Goal: Task Accomplishment & Management: Complete application form

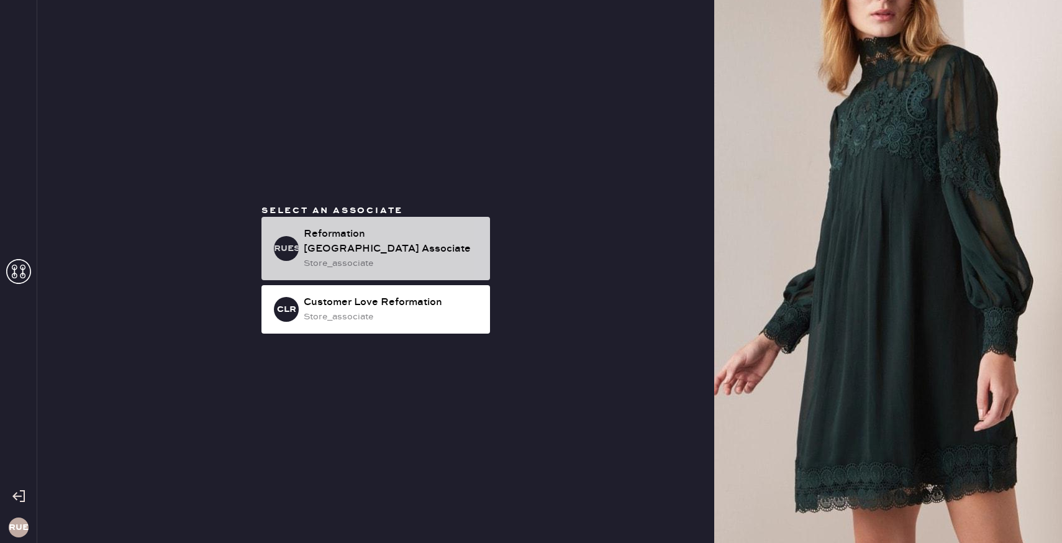
click at [390, 263] on div "store_associate" at bounding box center [392, 264] width 176 height 14
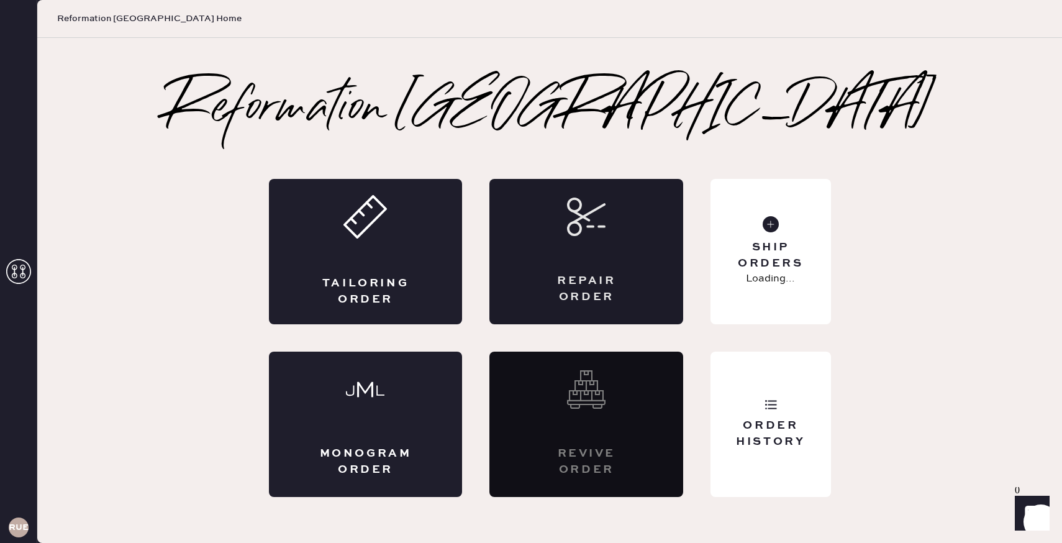
click at [576, 244] on div "Repair Order" at bounding box center [587, 251] width 194 height 145
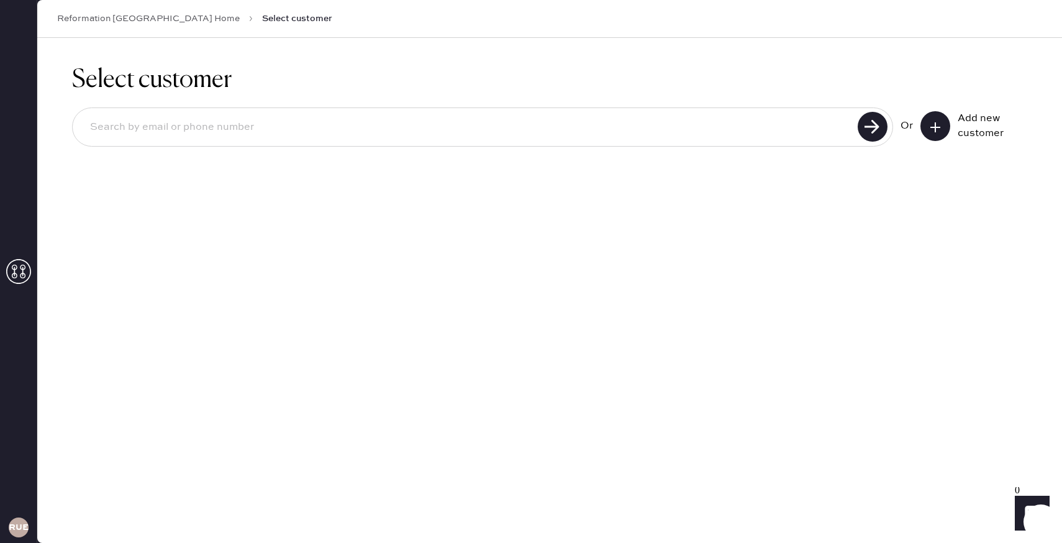
click at [832, 128] on input at bounding box center [467, 127] width 774 height 29
click at [795, 227] on div "Select customer Or Add new customer" at bounding box center [549, 290] width 1025 height 505
click at [927, 130] on button at bounding box center [936, 126] width 30 height 30
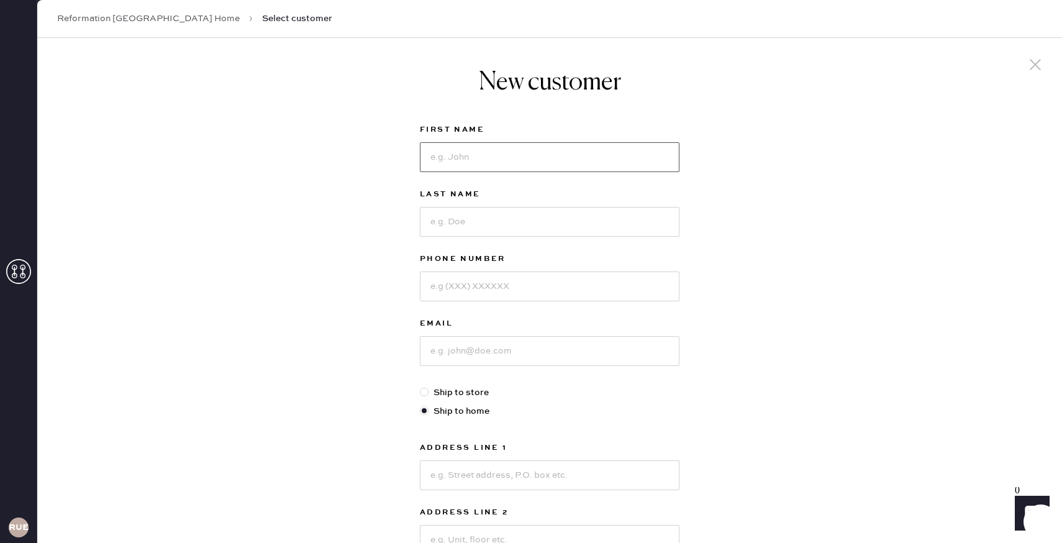
click at [640, 142] on input at bounding box center [550, 157] width 260 height 30
type input "[MEDICAL_DATA]"
click at [580, 213] on input at bounding box center [550, 222] width 260 height 30
type input "[PERSON_NAME]"
click at [551, 278] on input at bounding box center [550, 286] width 260 height 30
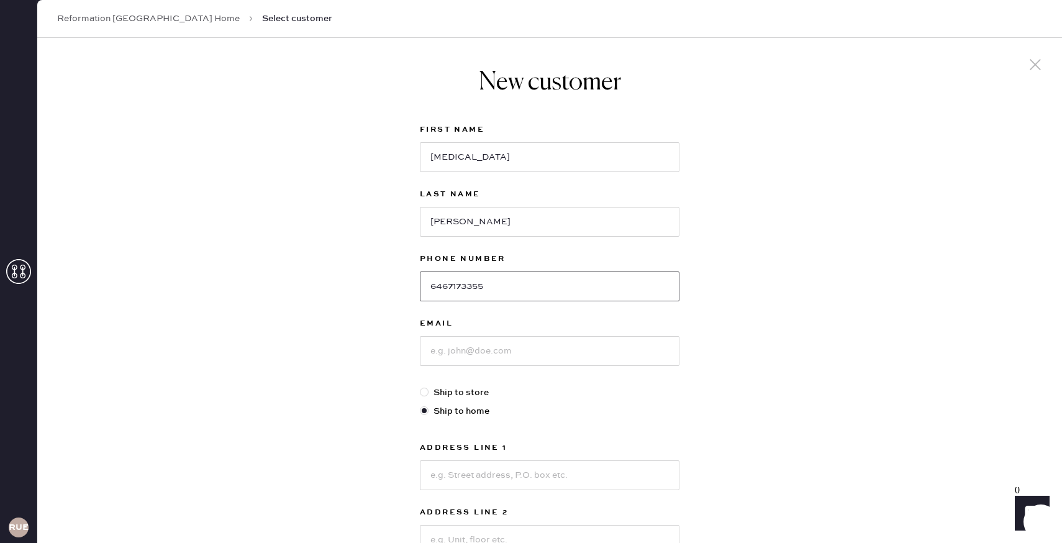
type input "6467173355"
click at [534, 352] on input at bounding box center [550, 351] width 260 height 30
type input "x"
type input "[EMAIL_ADDRESS][DOMAIN_NAME]"
click at [501, 468] on input at bounding box center [550, 475] width 260 height 30
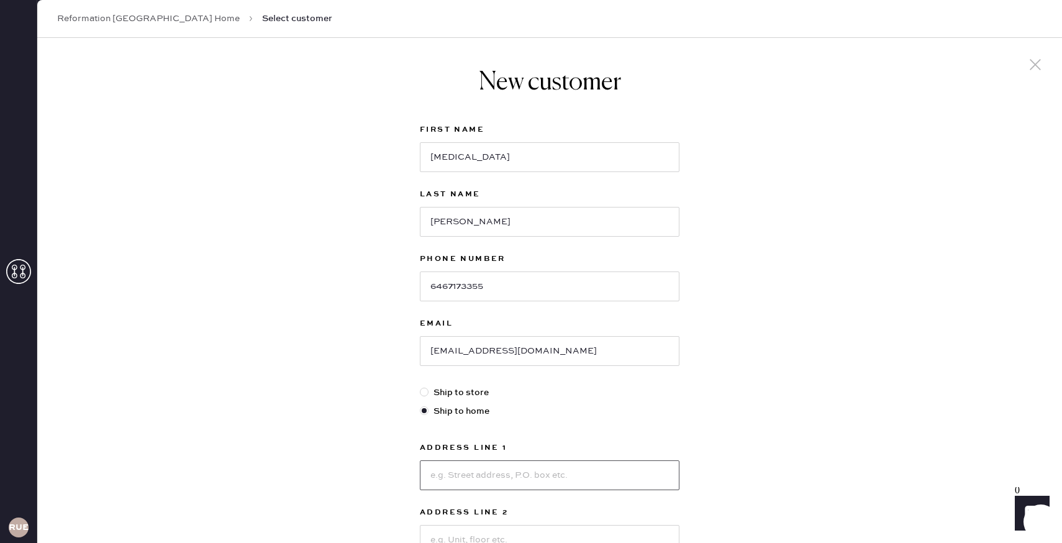
click at [501, 468] on input at bounding box center [550, 475] width 260 height 30
click at [622, 417] on label "Ship to home" at bounding box center [550, 411] width 260 height 14
click at [421, 405] on input "Ship to home" at bounding box center [420, 404] width 1 height 1
click at [549, 475] on input at bounding box center [550, 475] width 260 height 30
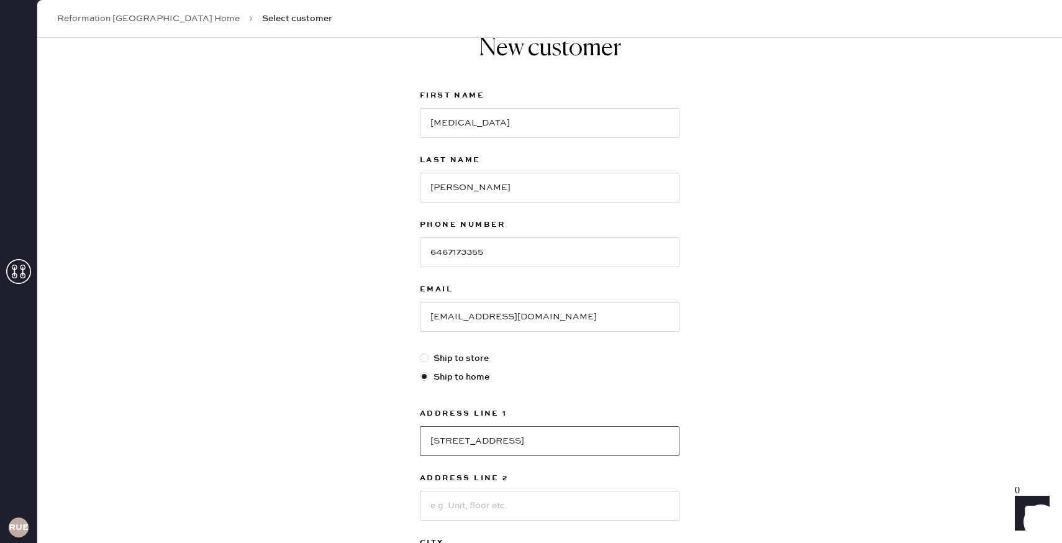
type input "[STREET_ADDRESS]"
click at [576, 504] on input at bounding box center [550, 506] width 260 height 30
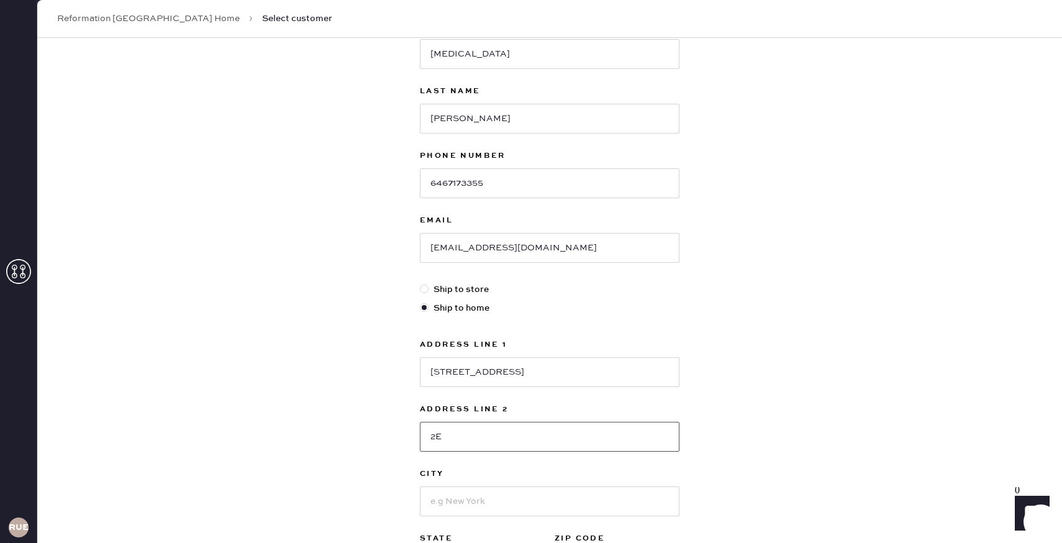
scroll to position [146, 0]
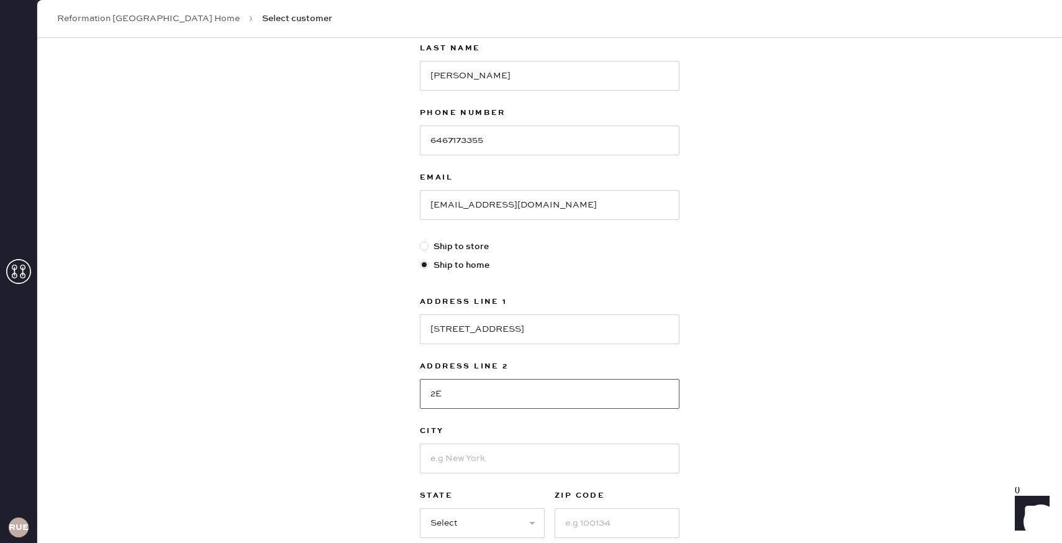
type input "2E"
click at [584, 473] on input at bounding box center [550, 459] width 260 height 30
type input "e"
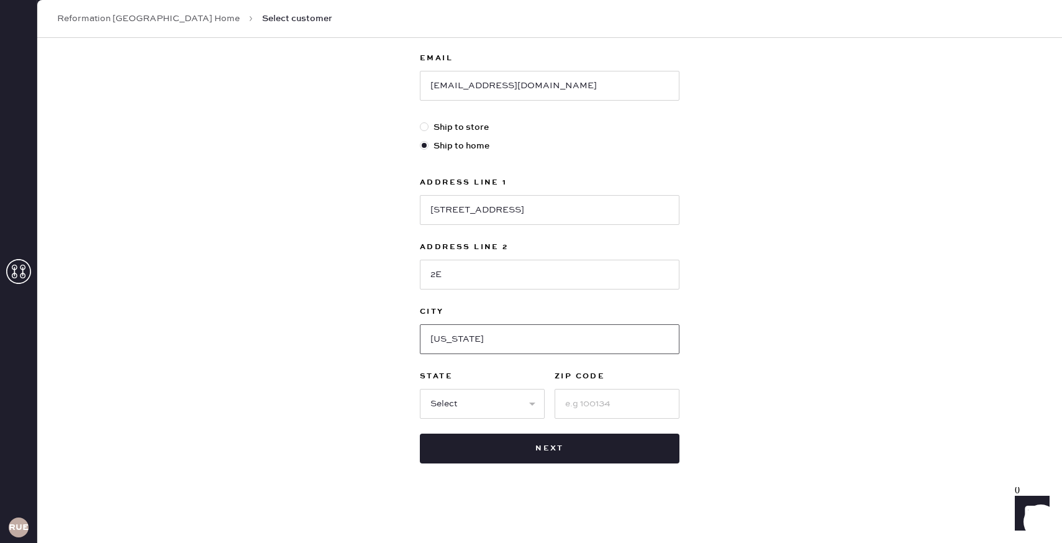
type input "[US_STATE]"
click at [519, 410] on select "Select AK AL AR AZ CA CO CT [GEOGRAPHIC_DATA] DE FL [GEOGRAPHIC_DATA] HI [GEOGR…" at bounding box center [482, 404] width 125 height 30
select select "NY"
click at [587, 413] on input at bounding box center [617, 404] width 125 height 30
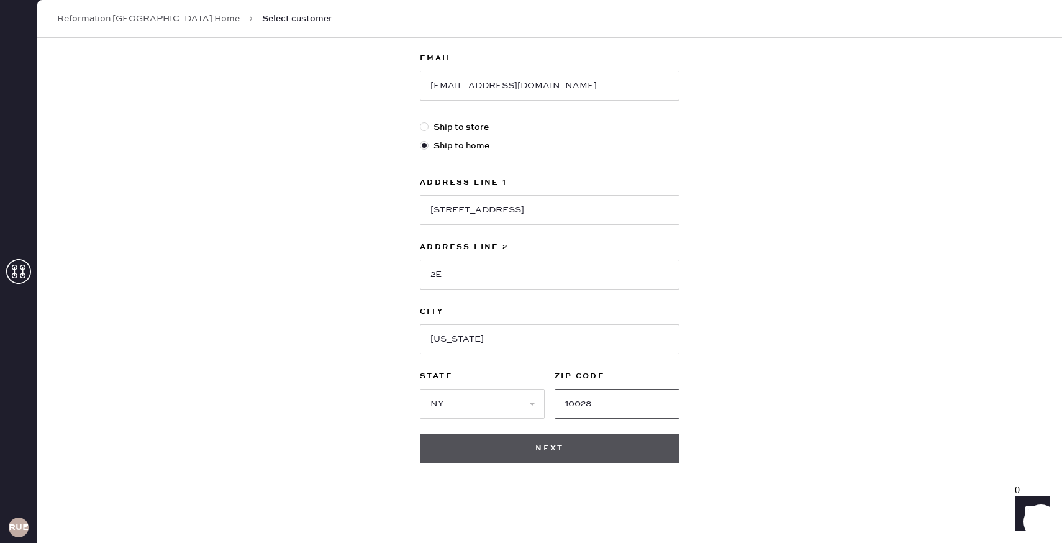
type input "10028"
click at [570, 457] on button "Next" at bounding box center [550, 449] width 260 height 30
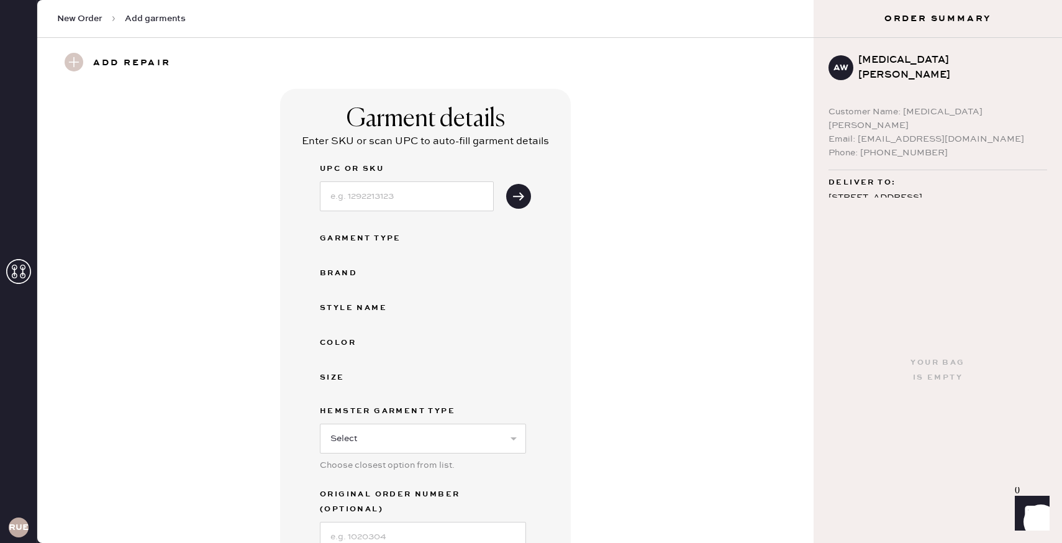
click at [467, 211] on div "UPC or SKU Garment Type Brand Style name Color Size Hemster Garment Type Select…" at bounding box center [425, 357] width 211 height 390
click at [462, 201] on input at bounding box center [407, 196] width 174 height 30
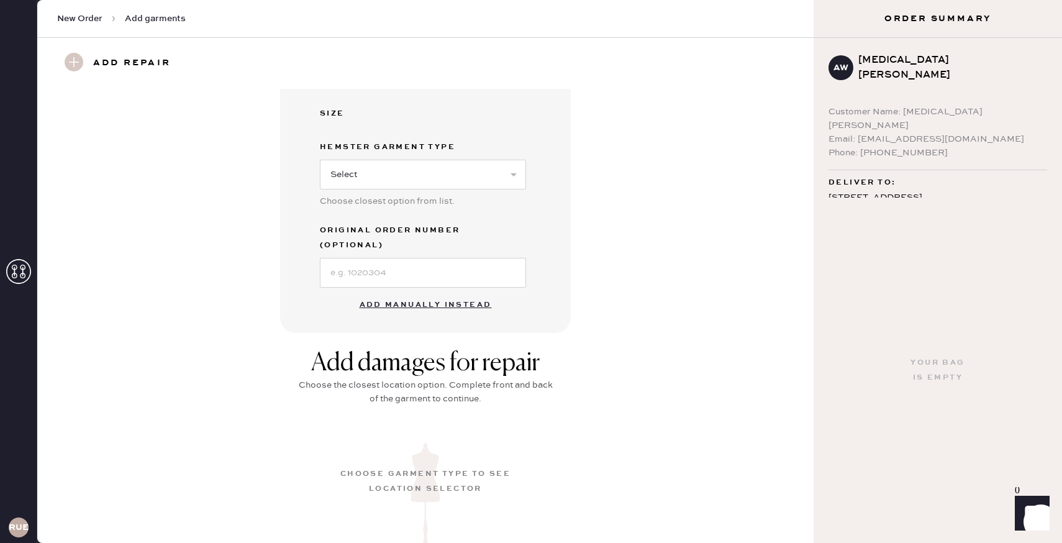
scroll to position [375, 0]
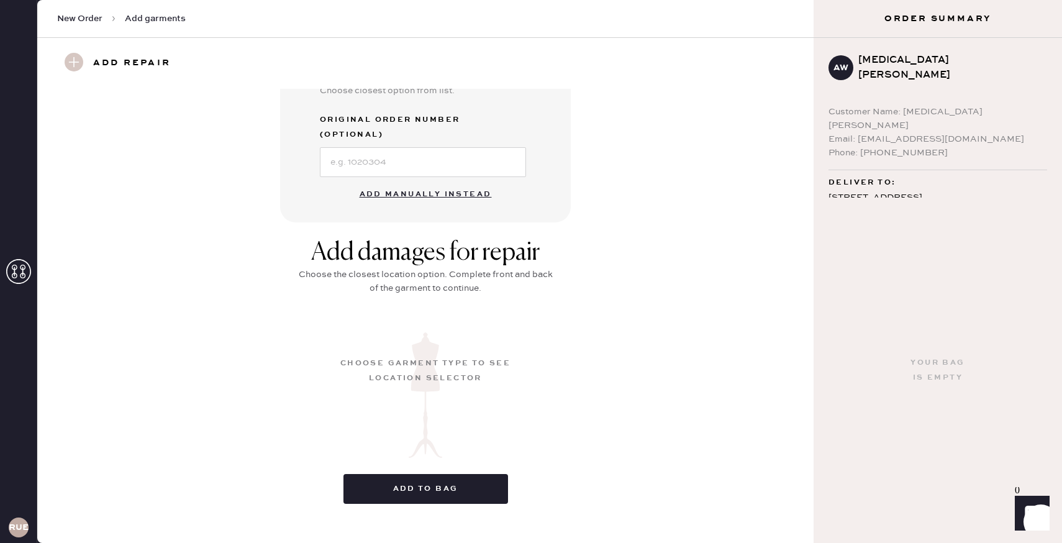
click at [561, 299] on div "Add damages for repair Choose the closest location option. Complete front and b…" at bounding box center [426, 375] width 732 height 275
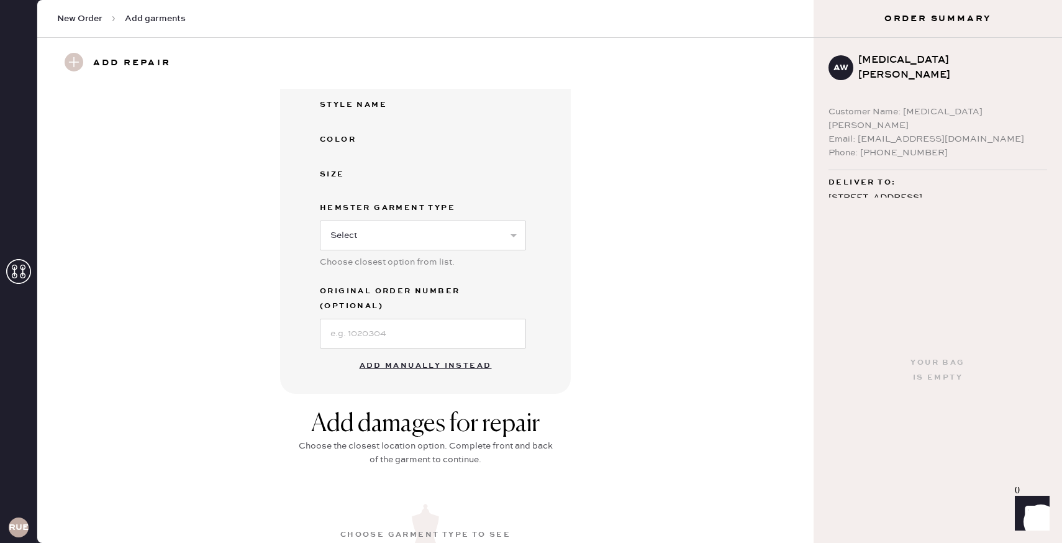
scroll to position [189, 0]
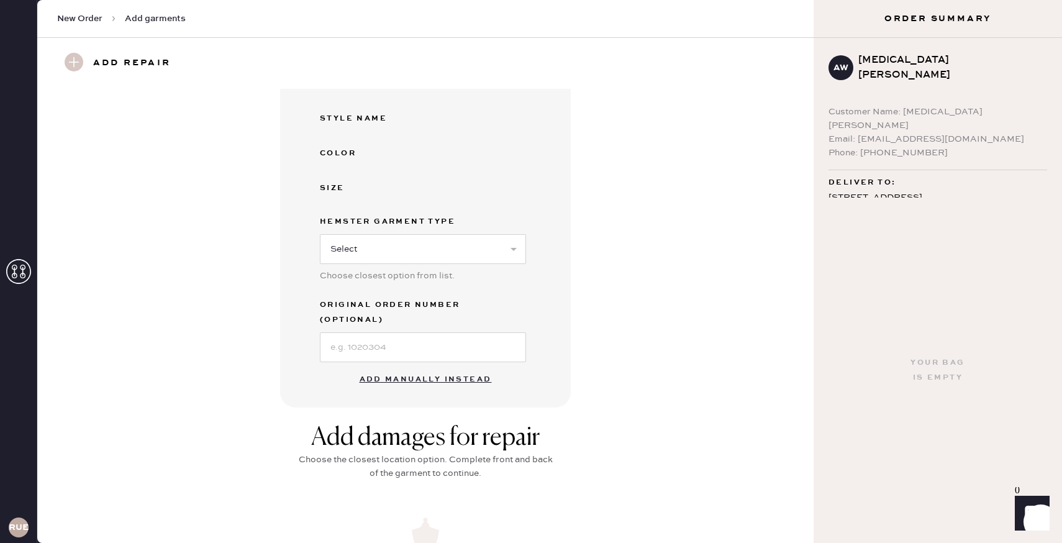
click at [409, 367] on button "Add manually instead" at bounding box center [425, 379] width 147 height 25
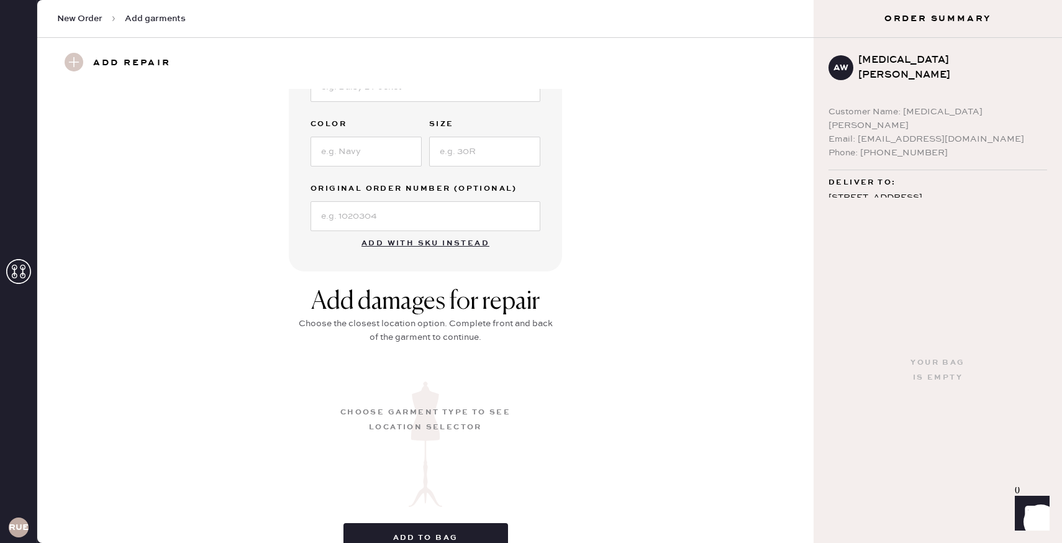
scroll to position [289, 0]
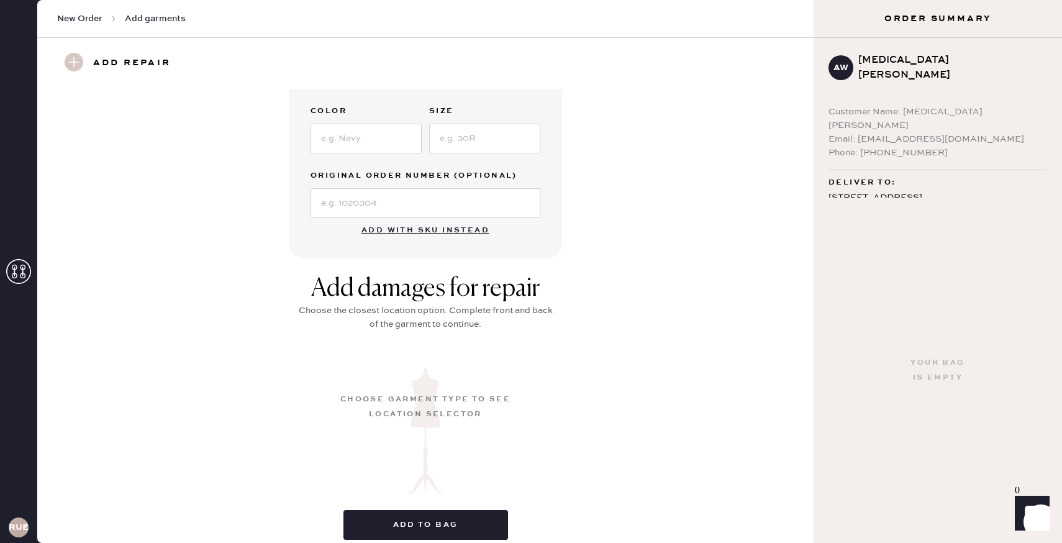
click at [435, 227] on button "Add with SKU instead" at bounding box center [425, 230] width 143 height 25
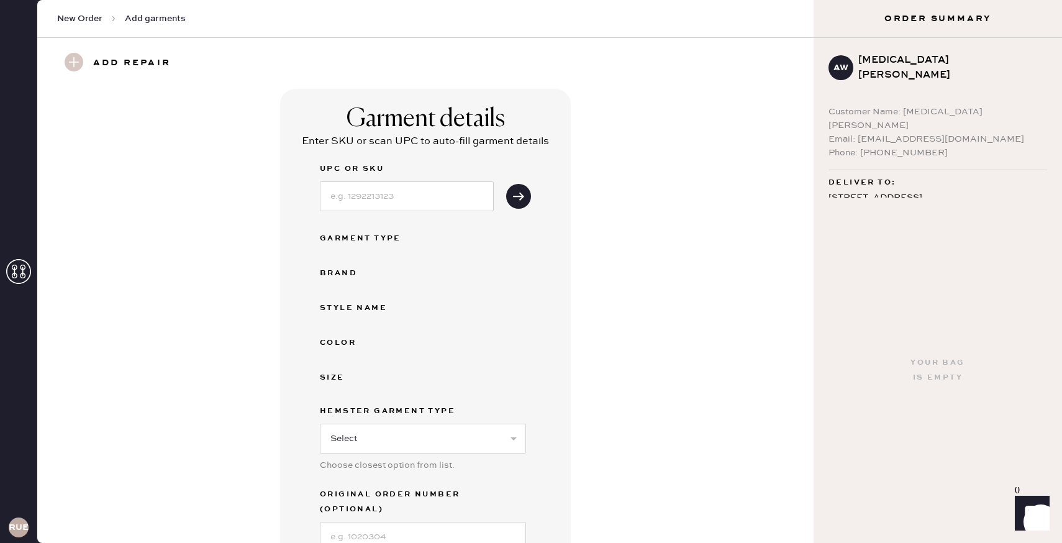
scroll to position [230, 0]
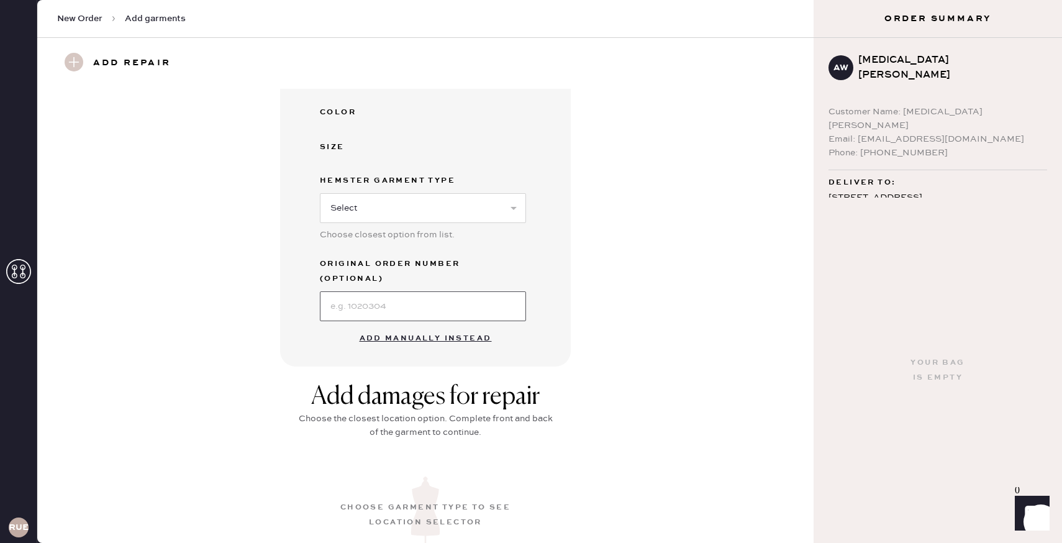
click at [422, 291] on input at bounding box center [423, 306] width 206 height 30
type input "s19182436"
click at [465, 206] on select "Select Basic Skirt Jeans Leggings Pants Shorts Basic Sleeved Dress Basic Sleeve…" at bounding box center [423, 208] width 206 height 30
select select "11"
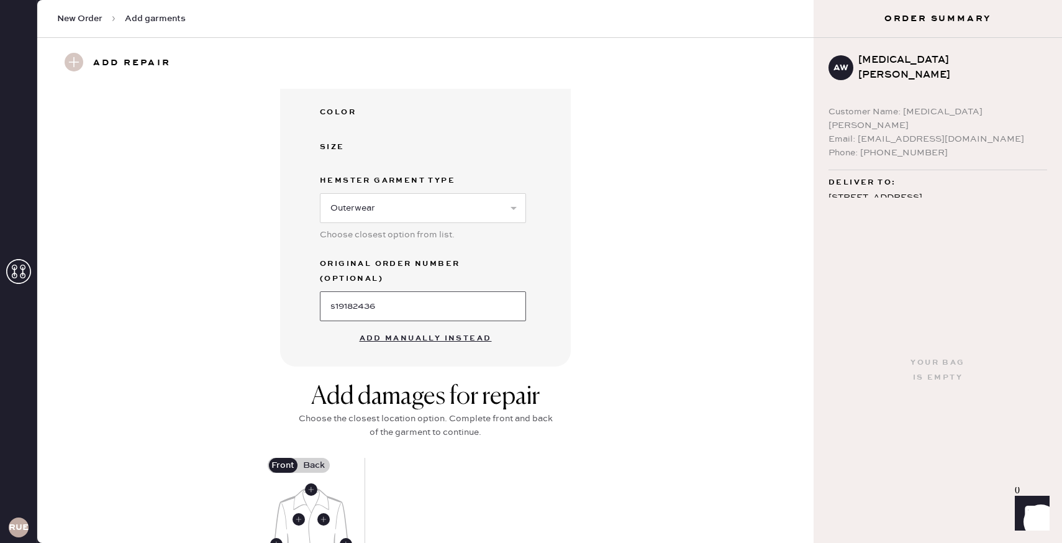
click at [476, 301] on input "s19182436" at bounding box center [423, 306] width 206 height 30
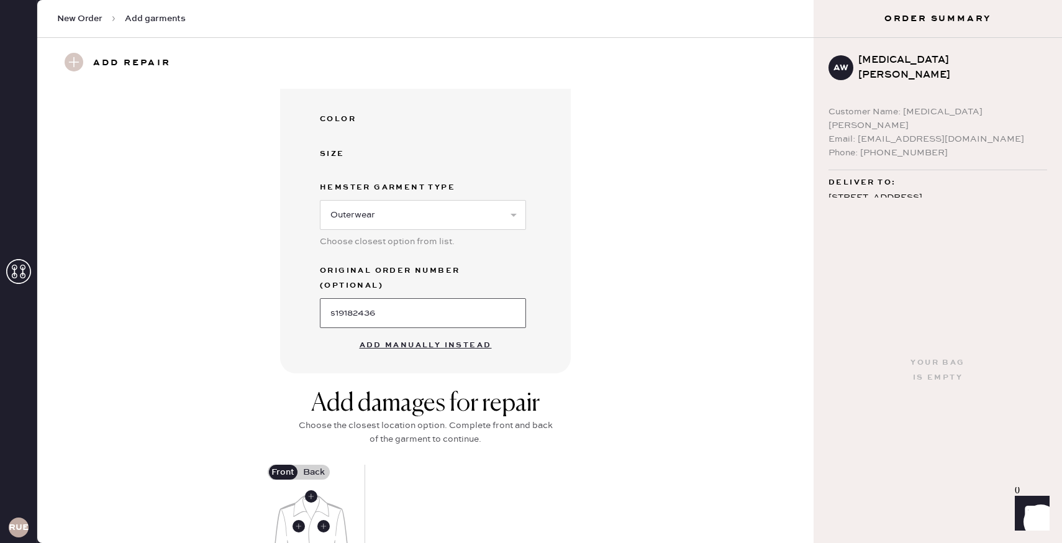
scroll to position [216, 0]
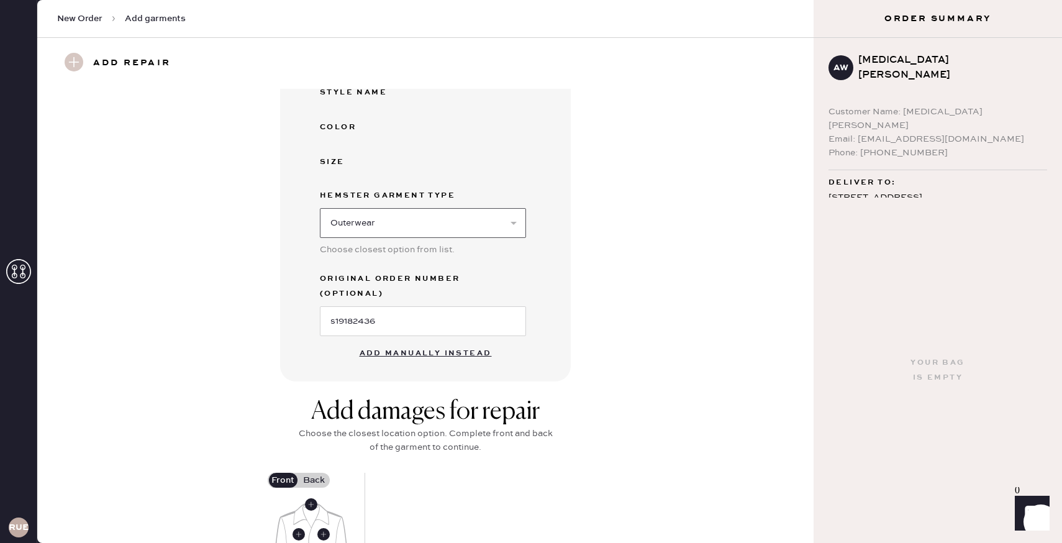
click at [497, 227] on select "Select Basic Skirt Jeans Leggings Pants Shorts Basic Sleeved Dress Basic Sleeve…" at bounding box center [423, 223] width 206 height 30
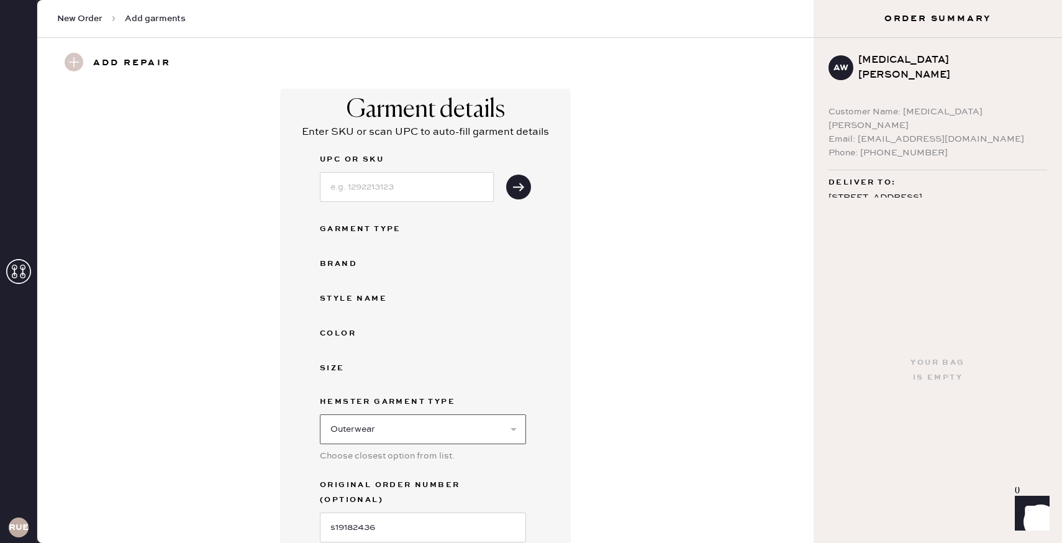
scroll to position [0, 0]
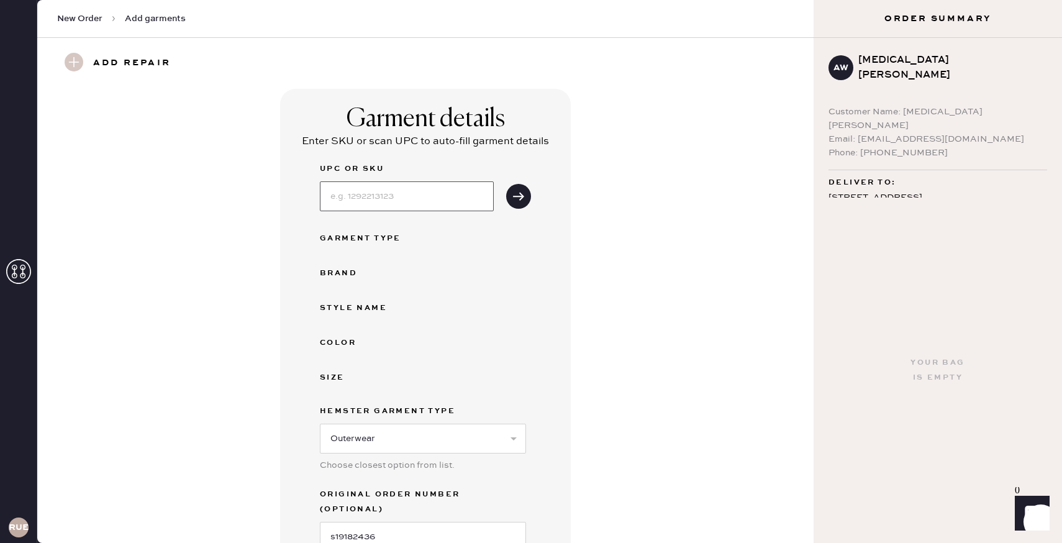
click at [471, 190] on input at bounding box center [407, 196] width 174 height 30
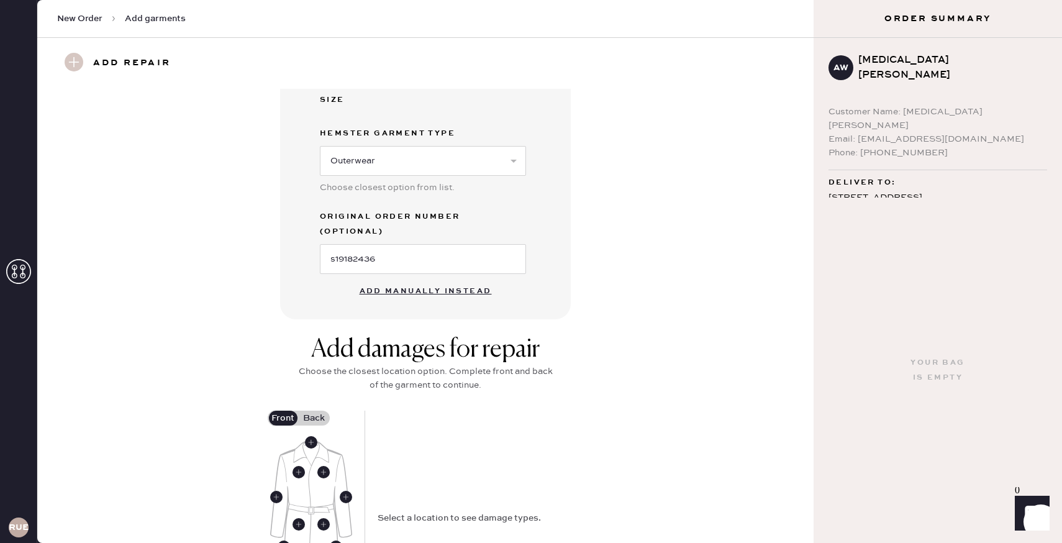
scroll to position [289, 0]
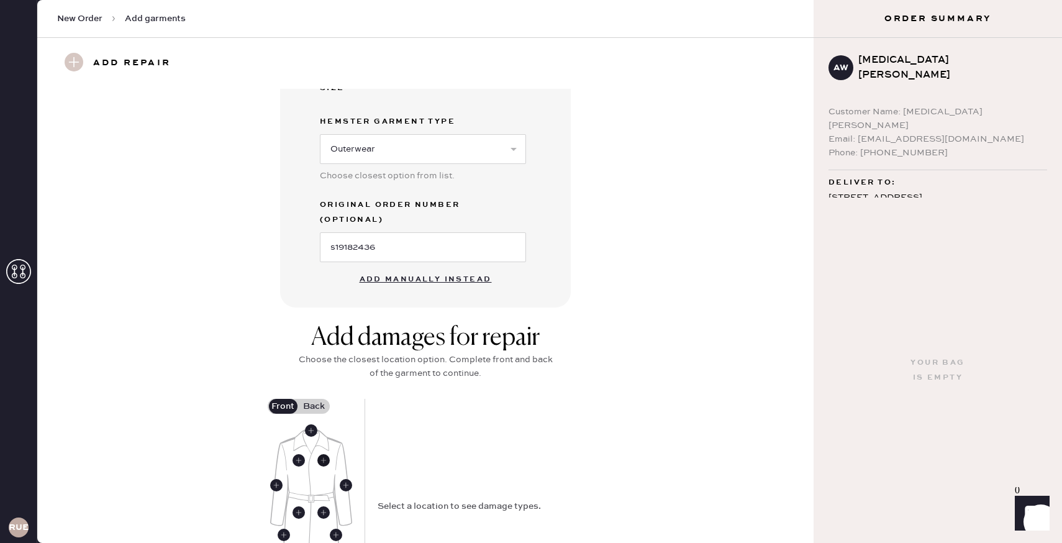
click at [328, 454] on use at bounding box center [323, 460] width 12 height 12
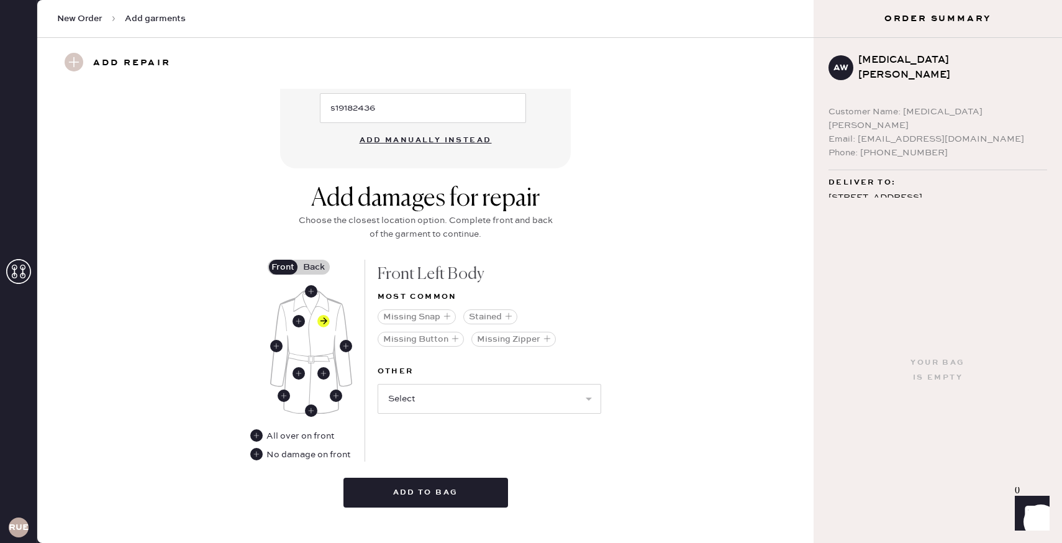
scroll to position [432, 0]
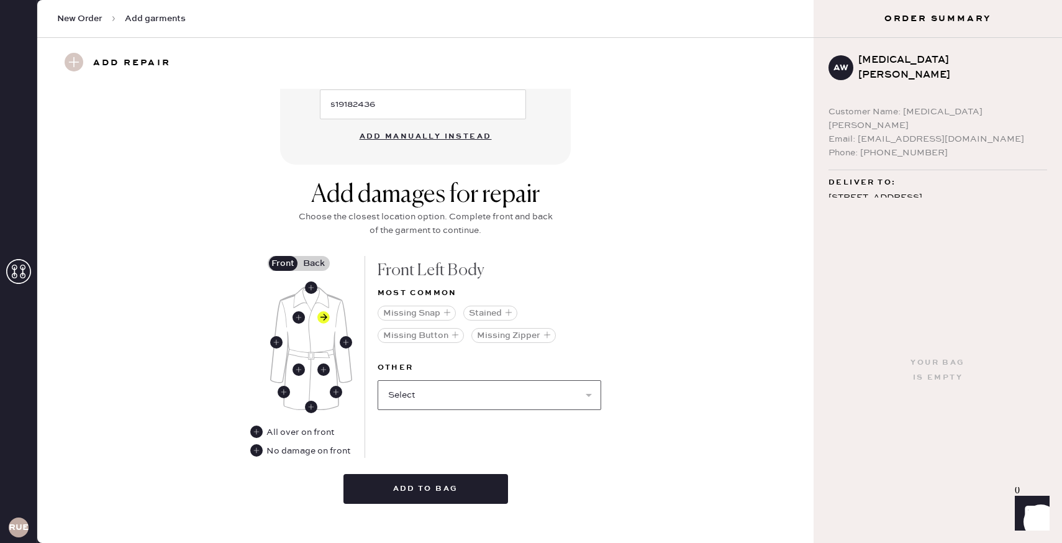
click at [467, 382] on select "Select Broken / Ripped Hem Broken Beads Broken Belt Loop Broken Button Broken E…" at bounding box center [490, 395] width 224 height 30
select select "1948"
select select
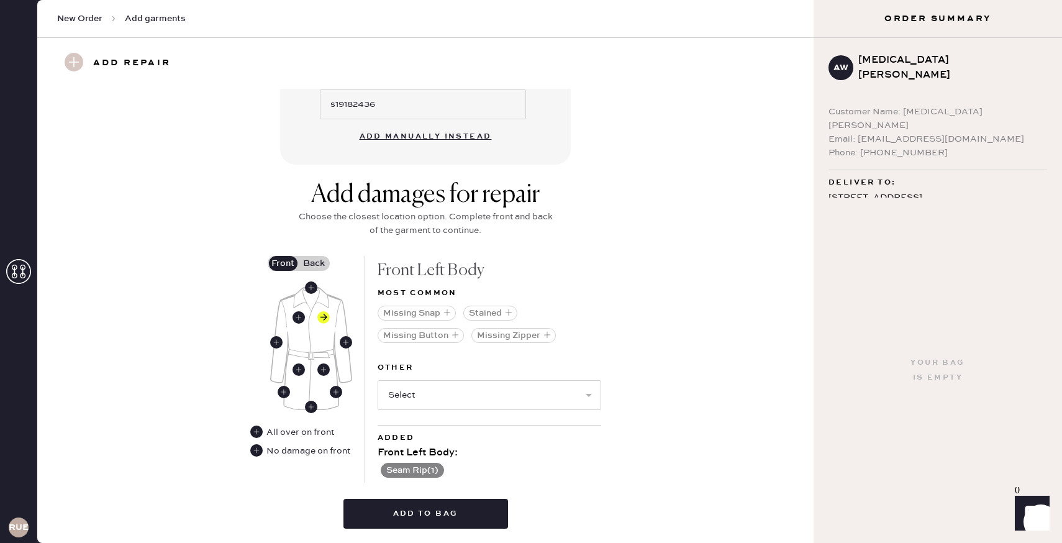
click at [319, 256] on label "Back" at bounding box center [314, 263] width 31 height 15
click at [314, 263] on input "Back" at bounding box center [314, 263] width 0 height 0
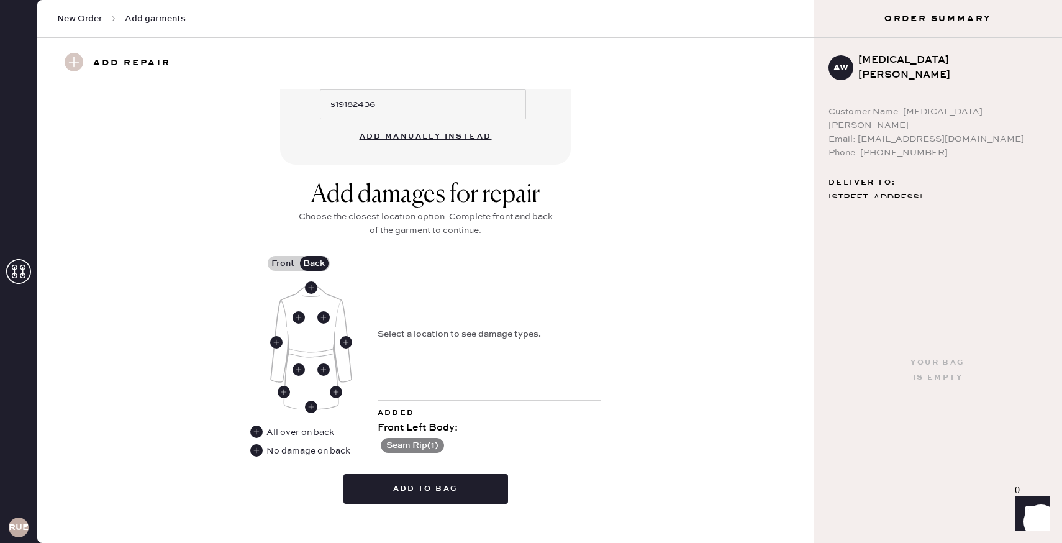
click at [311, 444] on div "No damage on back" at bounding box center [309, 451] width 84 height 14
click at [255, 444] on use at bounding box center [256, 450] width 12 height 12
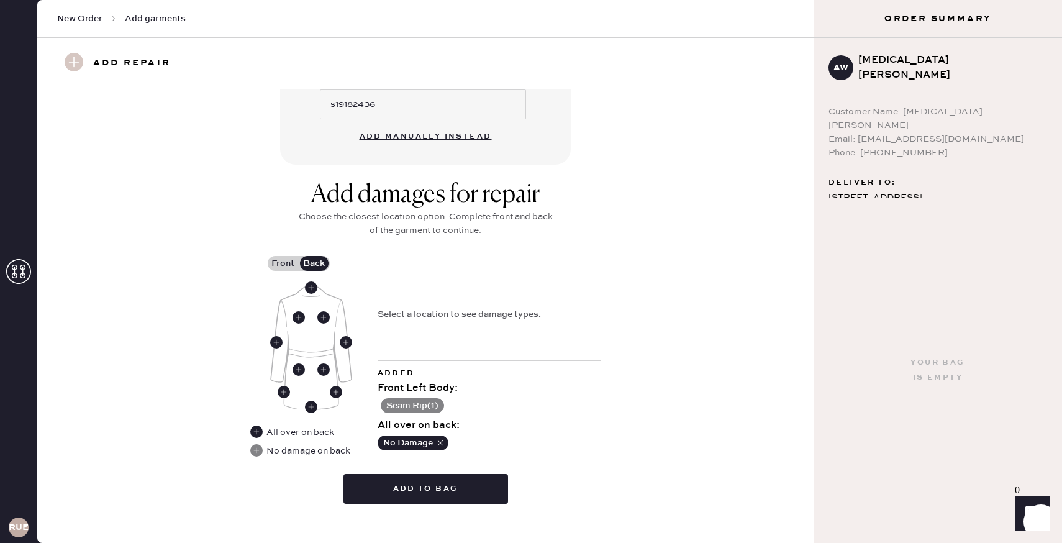
click at [282, 256] on label "Front" at bounding box center [283, 263] width 31 height 15
click at [283, 263] on input "Front" at bounding box center [283, 263] width 0 height 0
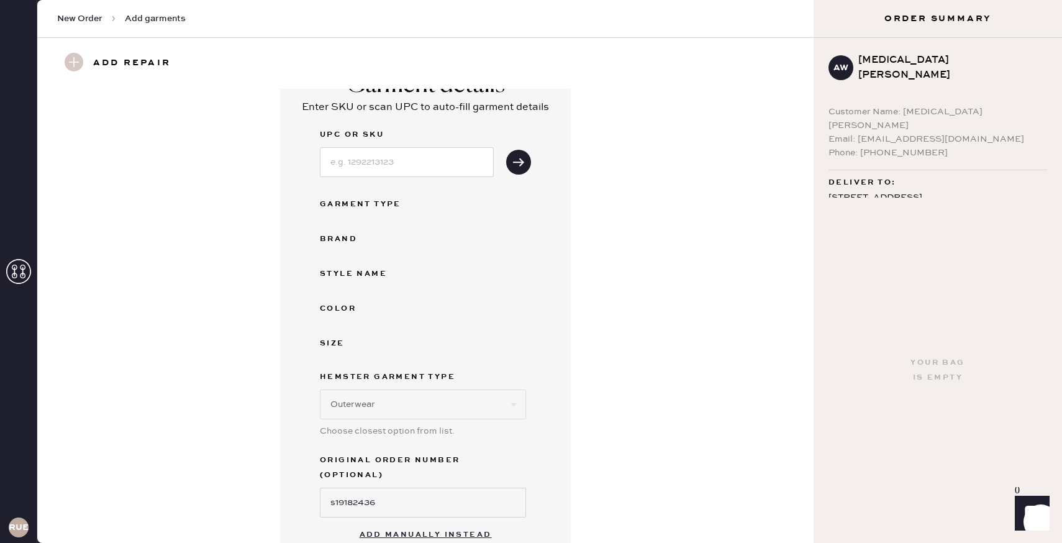
scroll to position [0, 0]
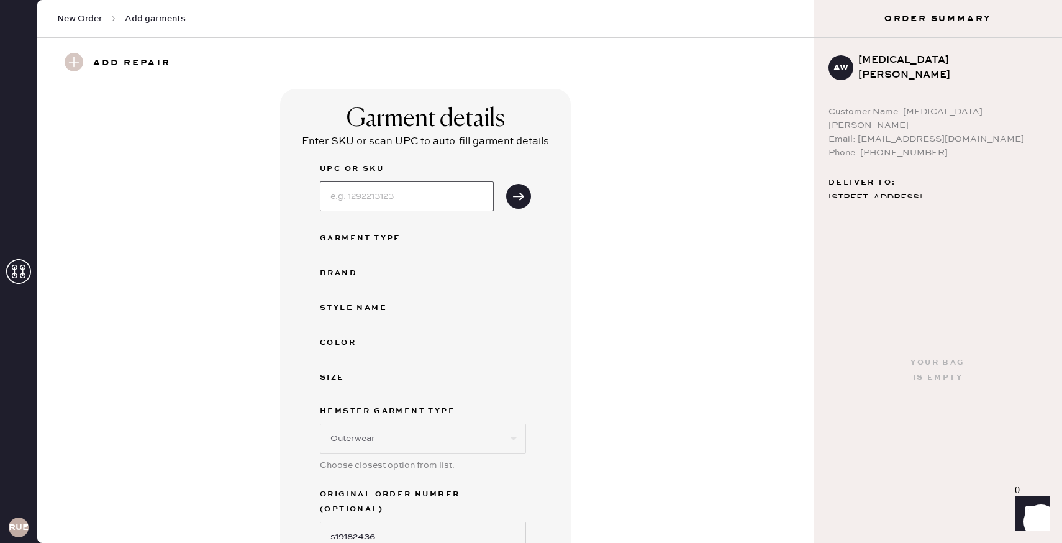
click at [439, 194] on input at bounding box center [407, 196] width 174 height 30
type input "12312652blk"
click at [551, 303] on div "Garment details Enter SKU or scan UPC to auto-fill garment details UPC or SKU 1…" at bounding box center [425, 343] width 291 height 508
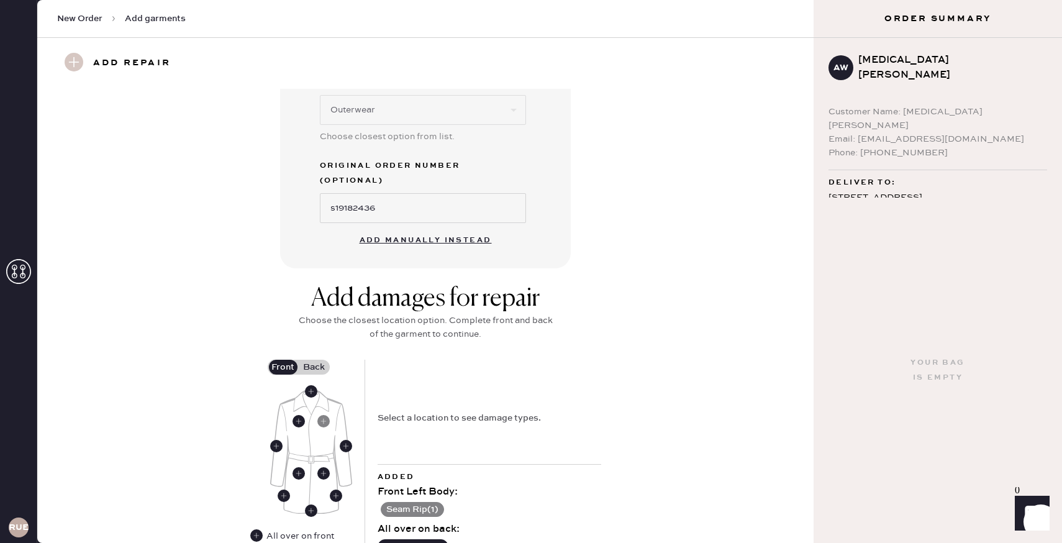
scroll to position [432, 0]
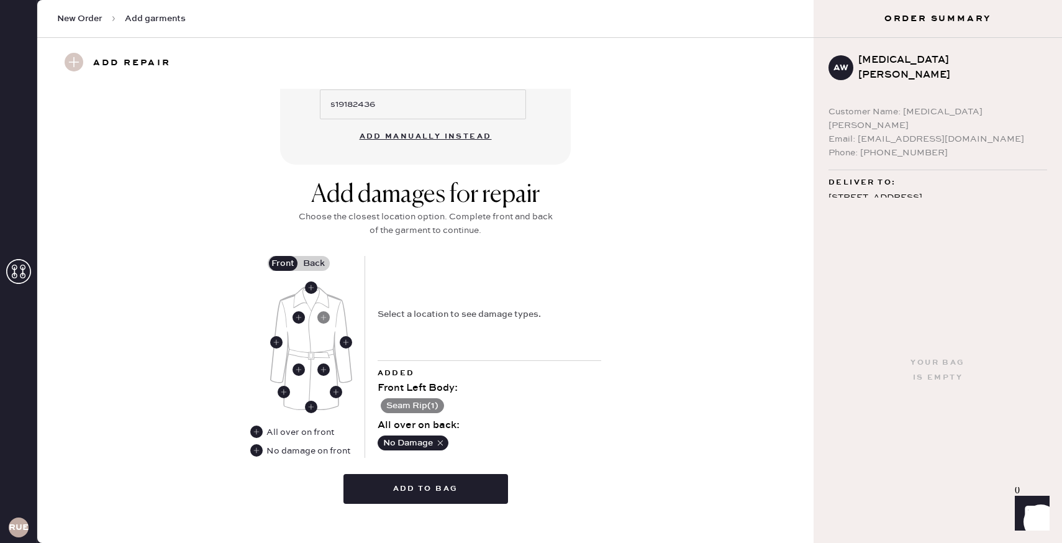
click at [470, 490] on div "Add to bag" at bounding box center [426, 485] width 165 height 55
click at [470, 481] on button "Add to bag" at bounding box center [426, 489] width 165 height 30
click at [442, 474] on button "Add to bag" at bounding box center [426, 489] width 165 height 30
click at [480, 308] on div "Select a location to see damage types." at bounding box center [459, 315] width 163 height 14
click at [312, 256] on label "Back" at bounding box center [314, 263] width 31 height 15
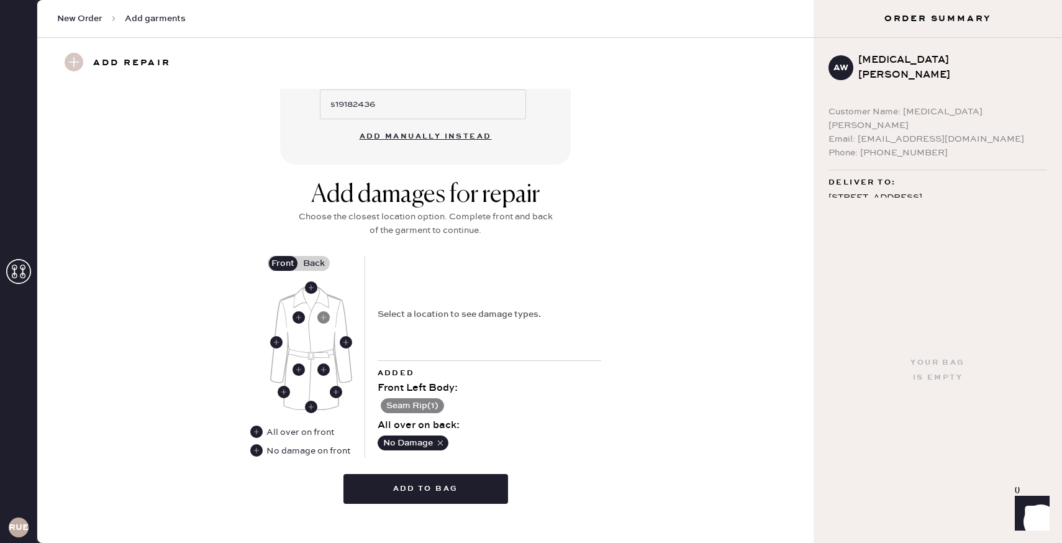
click at [314, 263] on input "Back" at bounding box center [314, 263] width 0 height 0
click at [288, 256] on label "Front" at bounding box center [283, 263] width 31 height 15
click at [283, 263] on input "Front" at bounding box center [283, 263] width 0 height 0
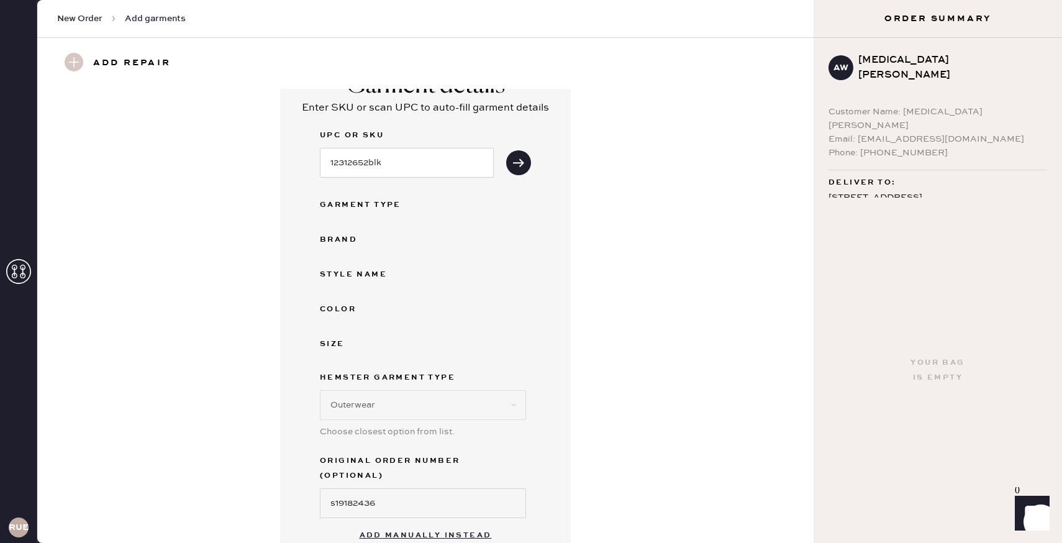
scroll to position [0, 0]
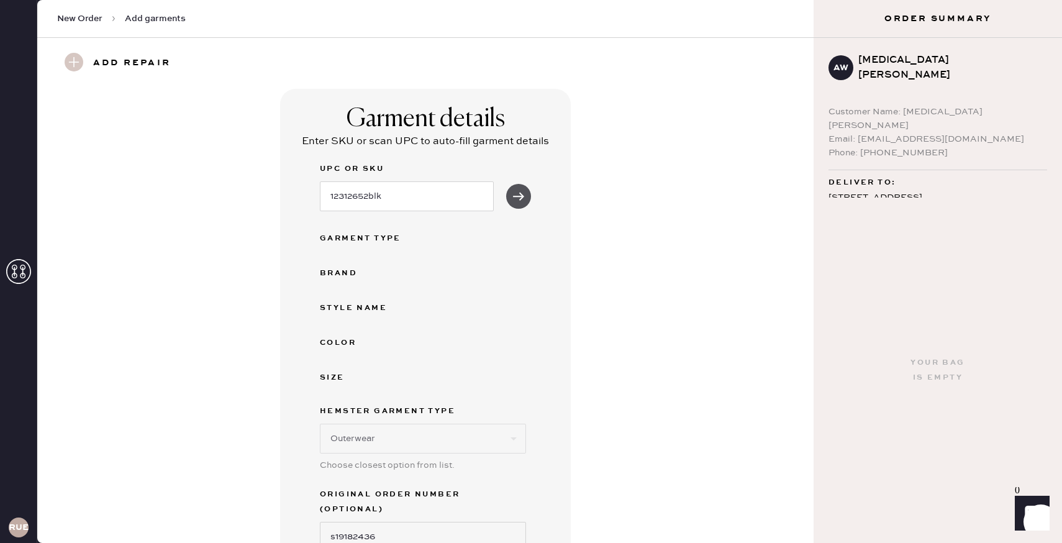
click at [515, 193] on icon "submit" at bounding box center [519, 196] width 12 height 12
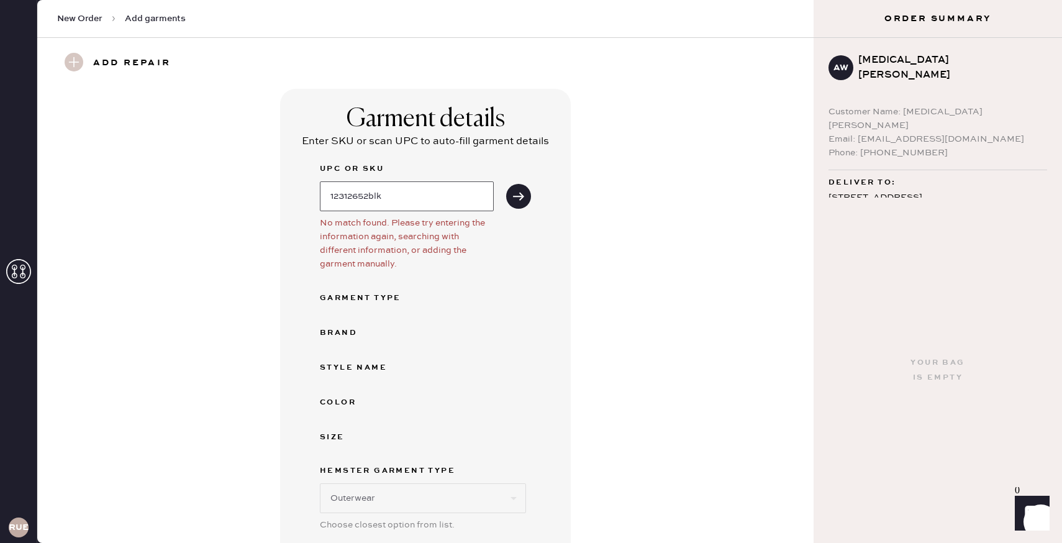
click at [440, 198] on input "12312652blk" at bounding box center [407, 196] width 174 height 30
click at [429, 329] on div "Brand" at bounding box center [425, 333] width 211 height 15
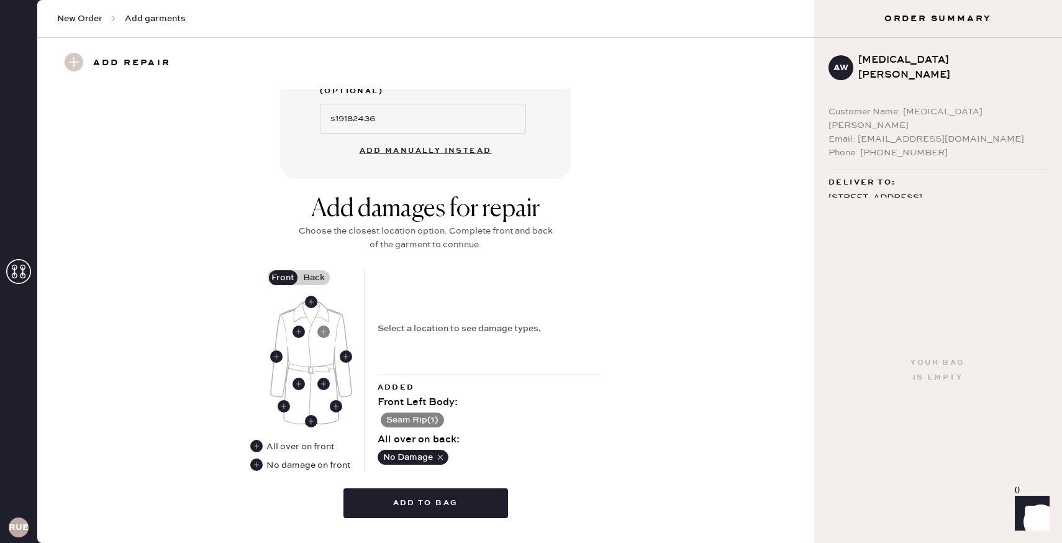
scroll to position [492, 0]
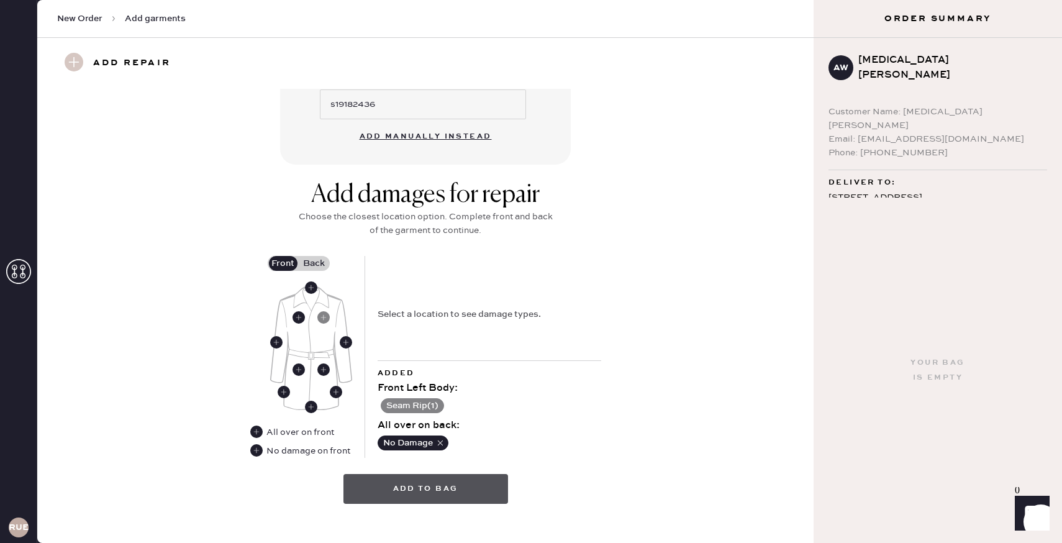
click at [426, 475] on button "Add to bag" at bounding box center [426, 489] width 165 height 30
click at [426, 474] on button "Add to bag" at bounding box center [426, 489] width 165 height 30
click at [557, 317] on div "Select a location to see damage types." at bounding box center [490, 308] width 224 height 104
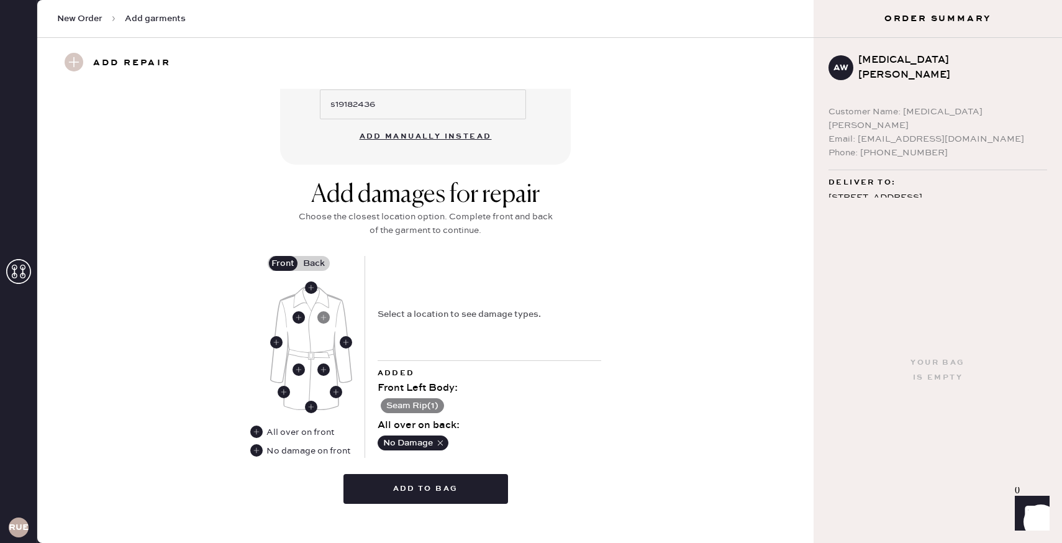
click at [335, 286] on img at bounding box center [311, 348] width 82 height 124
click at [326, 311] on use at bounding box center [323, 317] width 12 height 12
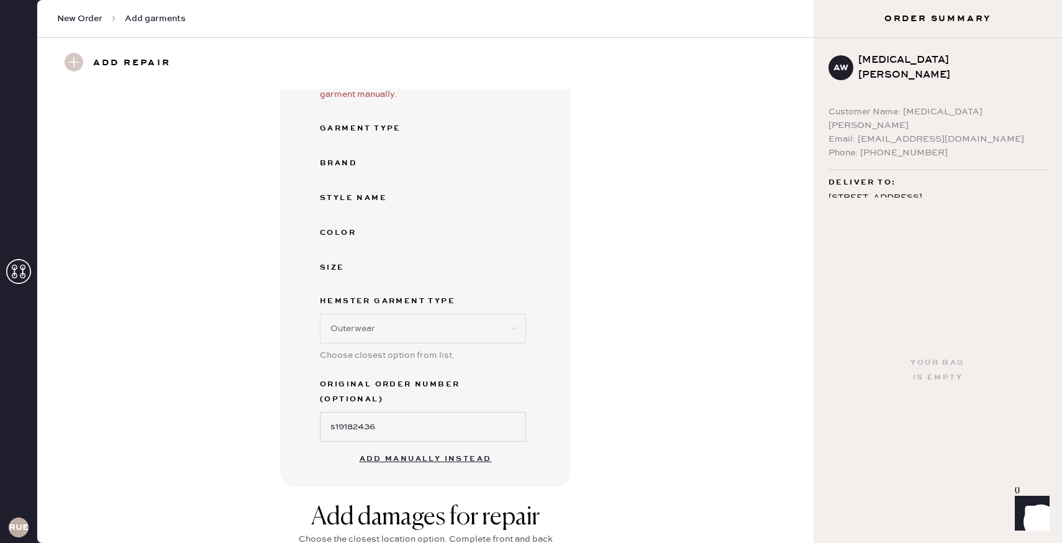
scroll to position [0, 0]
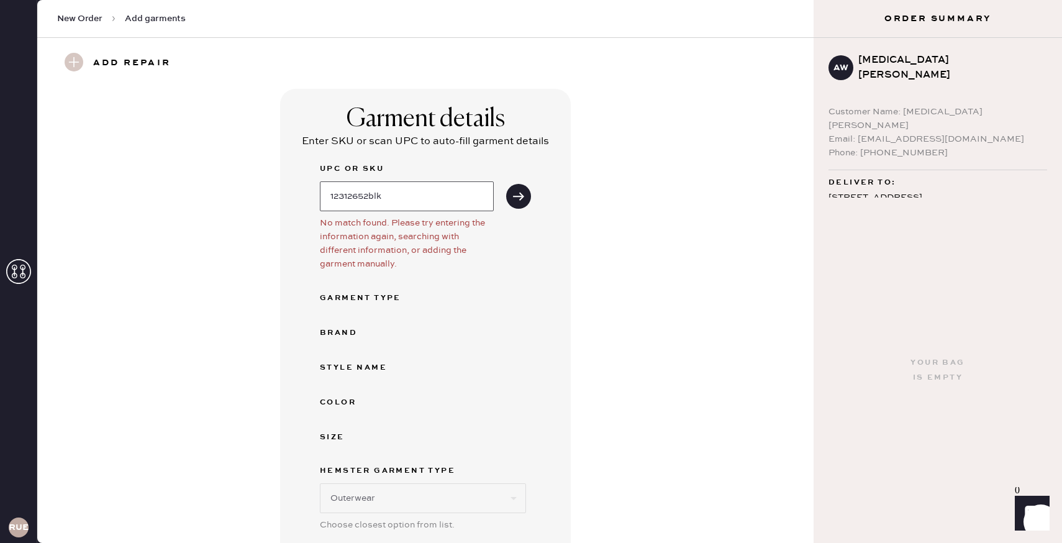
click at [417, 199] on input "12312652blk" at bounding box center [407, 196] width 174 height 30
click at [675, 289] on div "Garment details Enter SKU or scan UPC to auto-fill garment details UPC or SKU 1…" at bounding box center [426, 373] width 732 height 568
click at [431, 200] on input "12312652blk" at bounding box center [407, 196] width 174 height 30
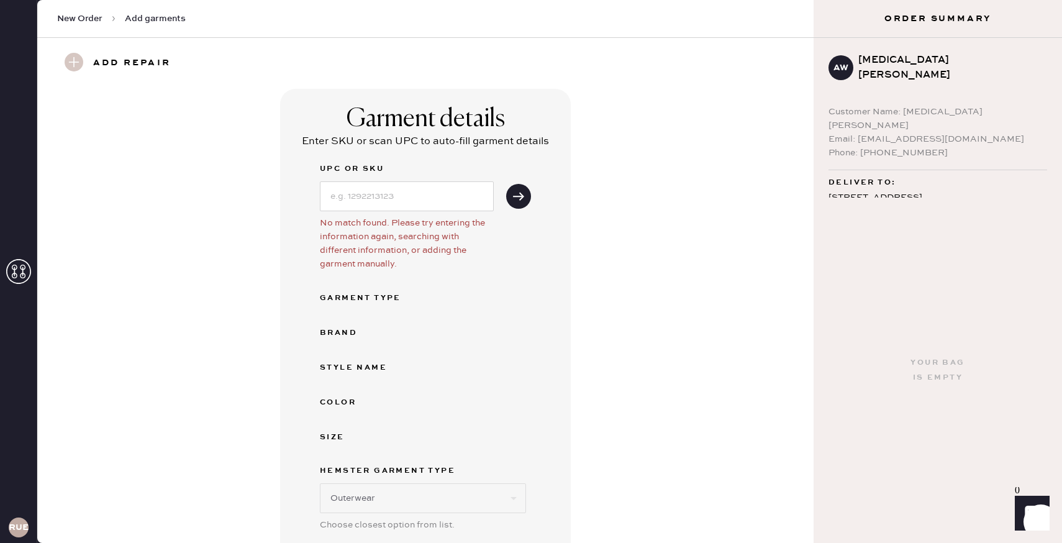
click at [558, 289] on div "Garment details Enter SKU or scan UPC to auto-fill garment details UPC or SKU N…" at bounding box center [425, 373] width 291 height 568
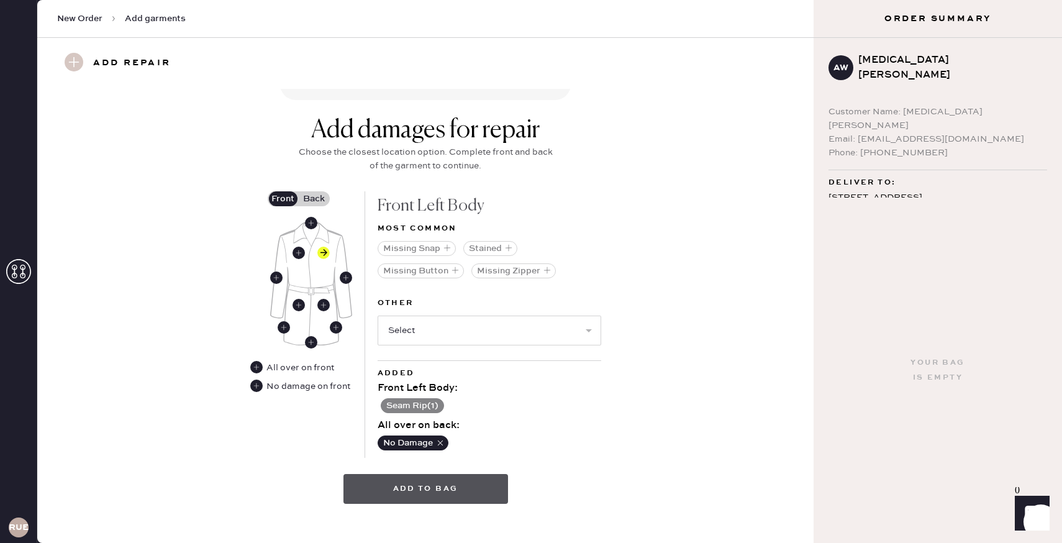
click at [452, 479] on button "Add to bag" at bounding box center [426, 489] width 165 height 30
click at [566, 316] on select "Select Broken / Ripped Hem Broken Beads Broken Belt Loop Broken Button Broken E…" at bounding box center [490, 331] width 224 height 30
click at [574, 316] on select "Select Broken / Ripped Hem Broken Beads Broken Belt Loop Broken Button Broken E…" at bounding box center [490, 331] width 224 height 30
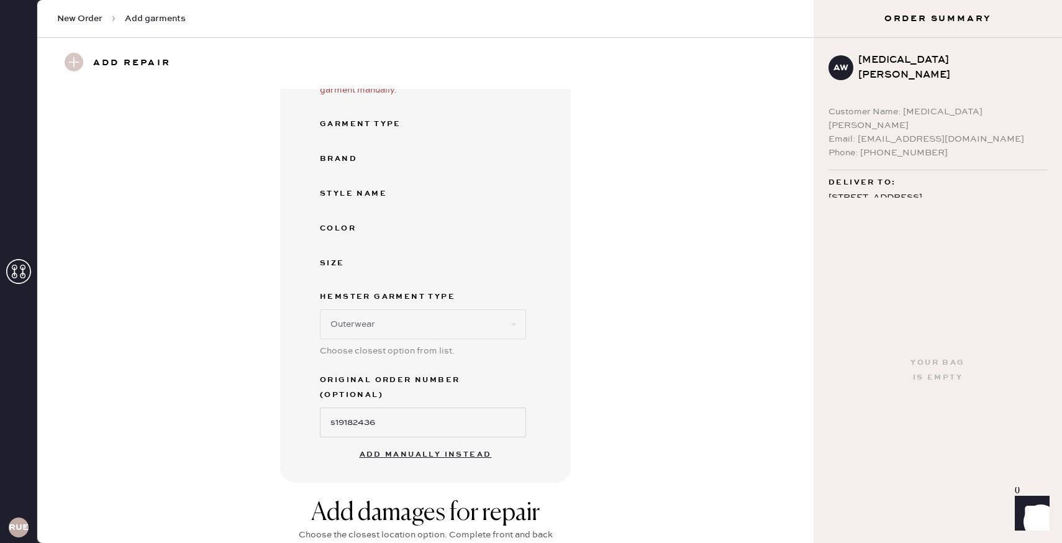
scroll to position [0, 0]
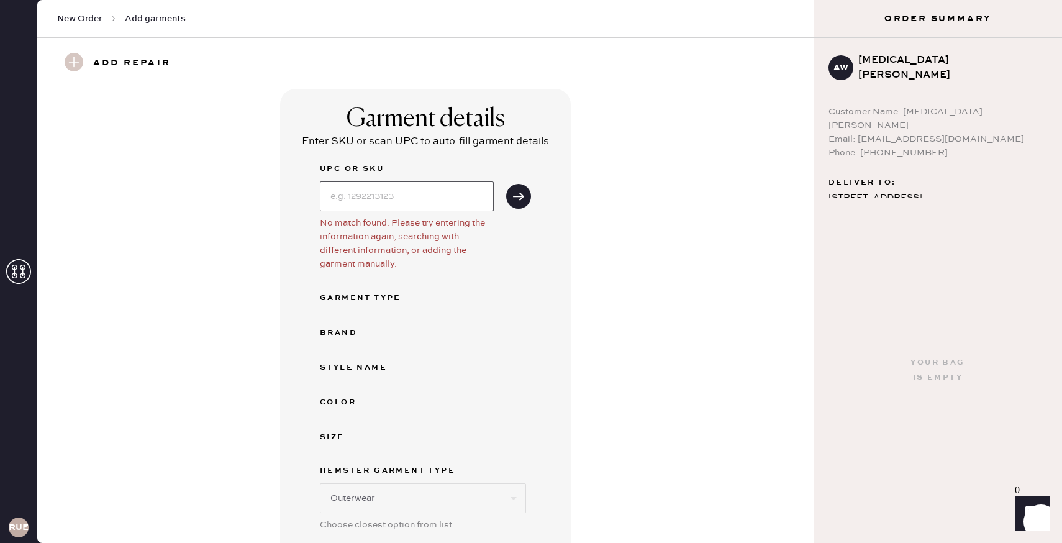
click at [438, 202] on input at bounding box center [407, 196] width 174 height 30
paste input "12312652blk"
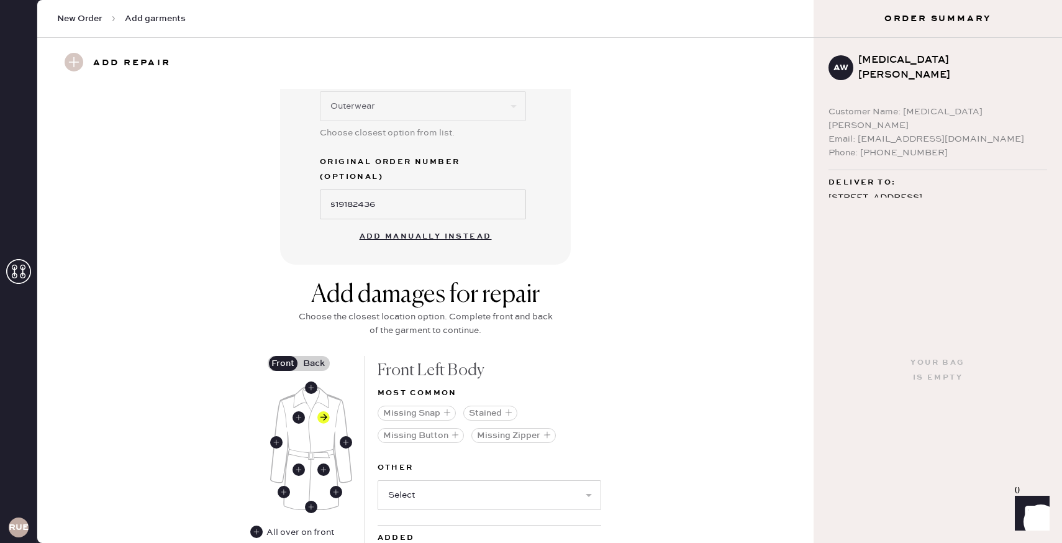
scroll to position [380, 0]
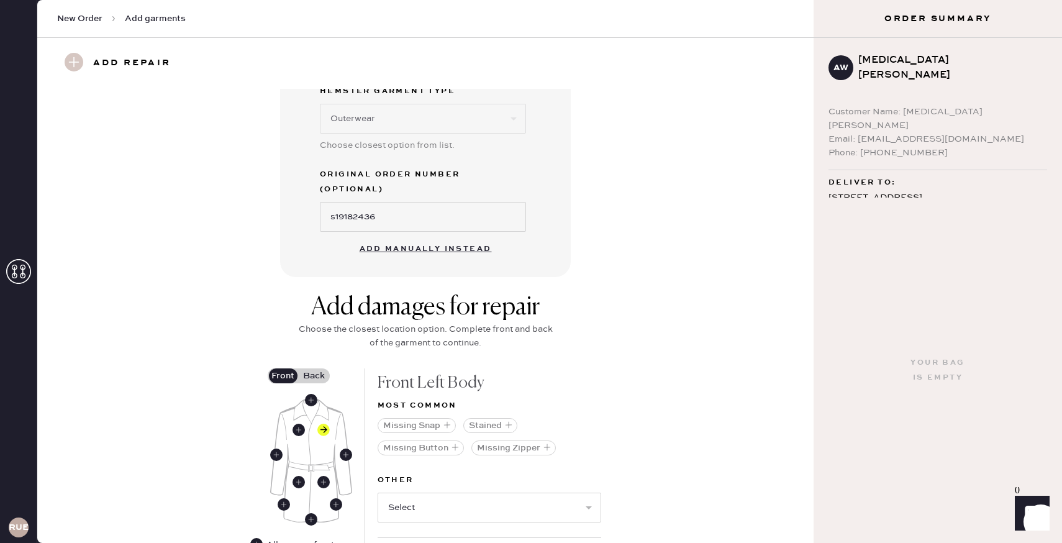
type input "12312652blk"
click at [450, 237] on button "Add manually instead" at bounding box center [425, 249] width 147 height 25
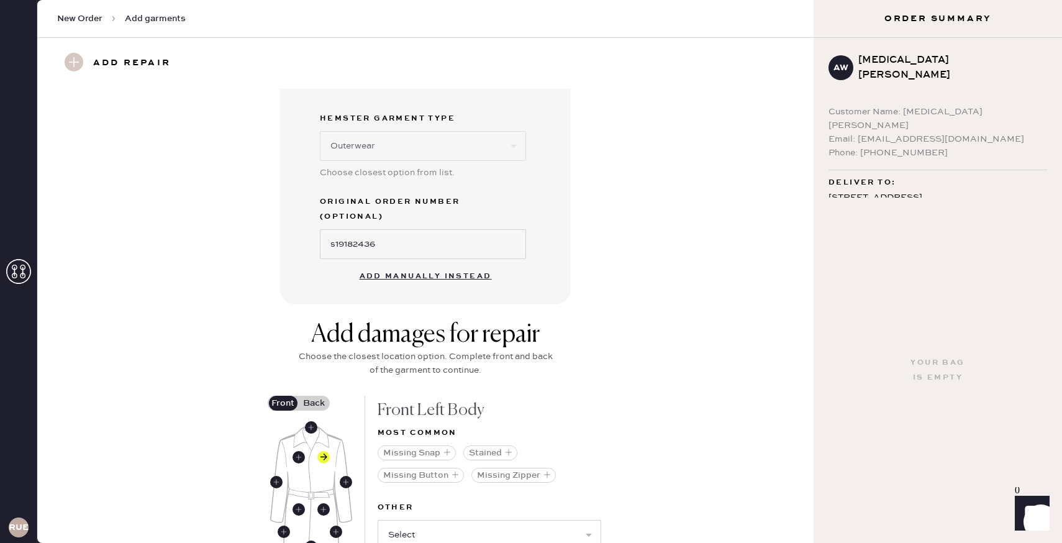
select select "11"
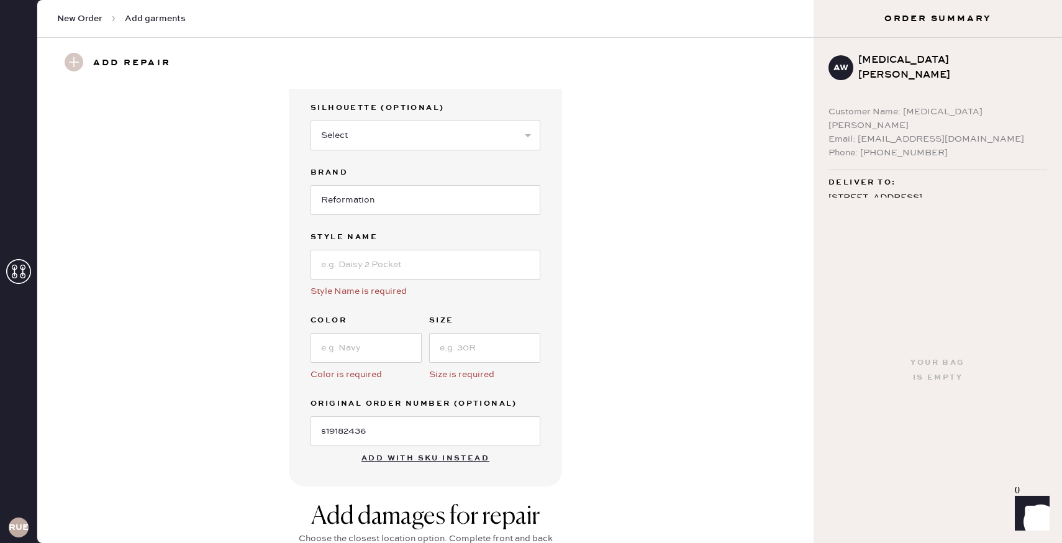
scroll to position [0, 0]
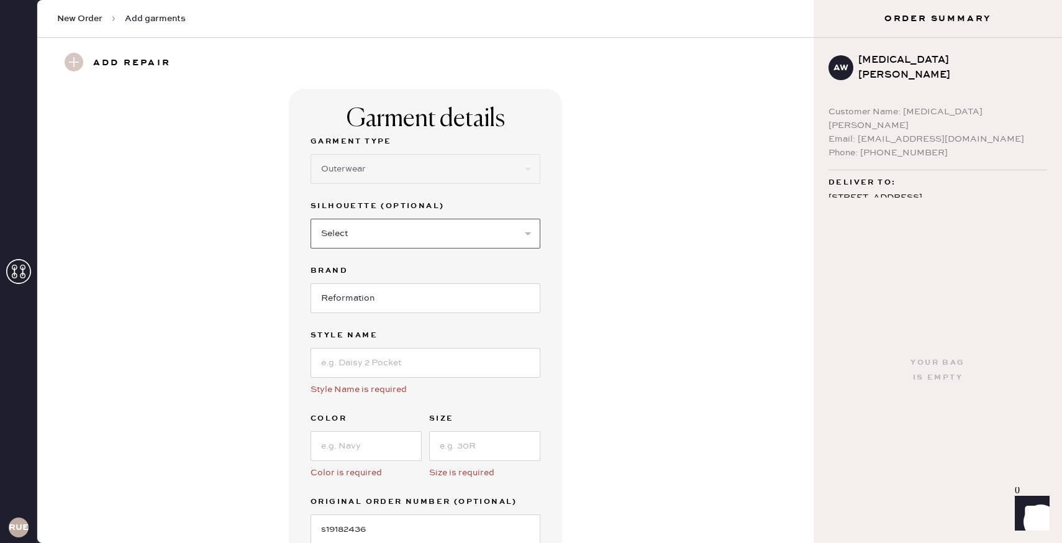
click at [450, 237] on select "Select Coat Casual Jacket Blazer Other" at bounding box center [426, 234] width 230 height 30
select select "other"
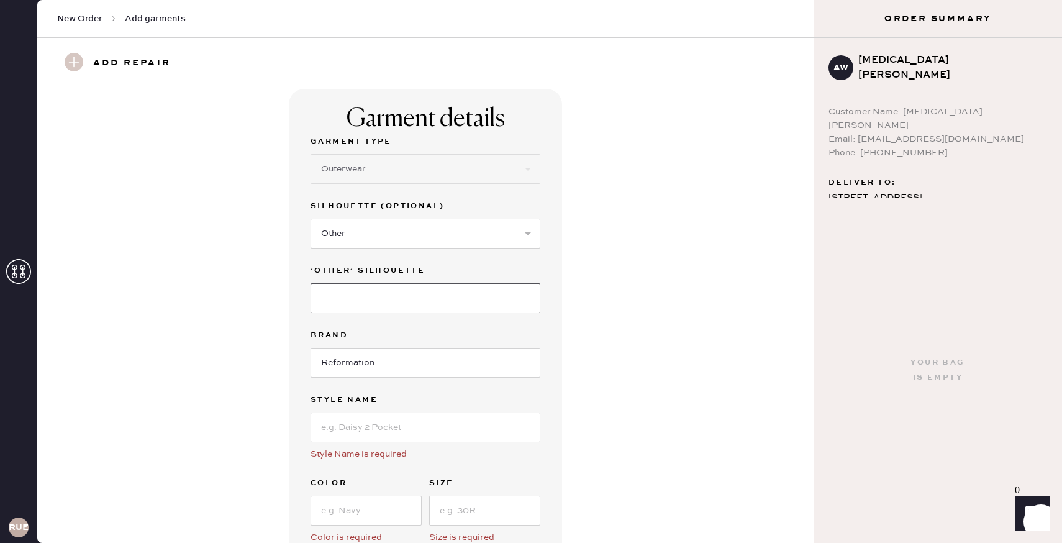
click at [440, 299] on input at bounding box center [426, 298] width 230 height 30
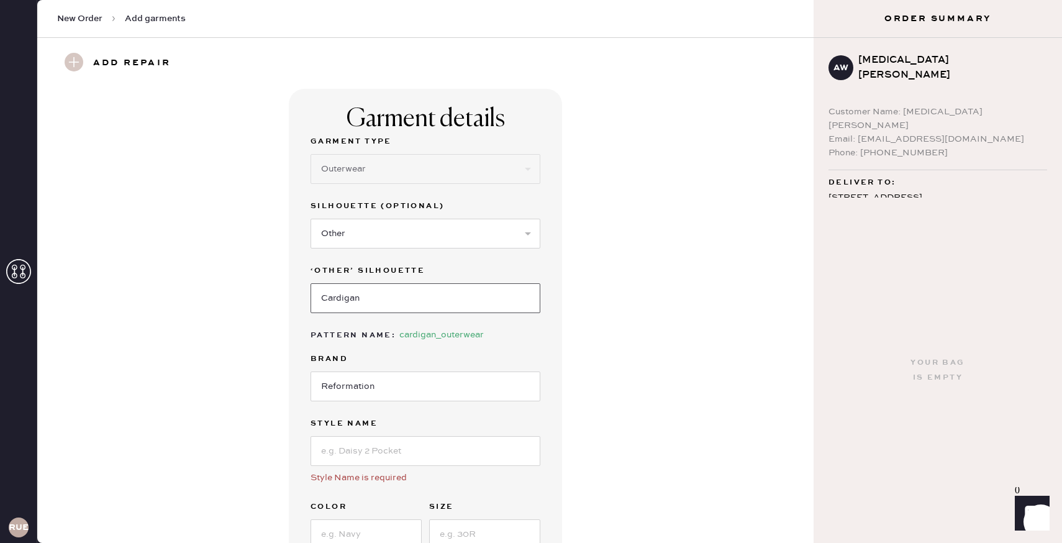
type input "Cardigan"
click at [526, 436] on input at bounding box center [426, 451] width 230 height 30
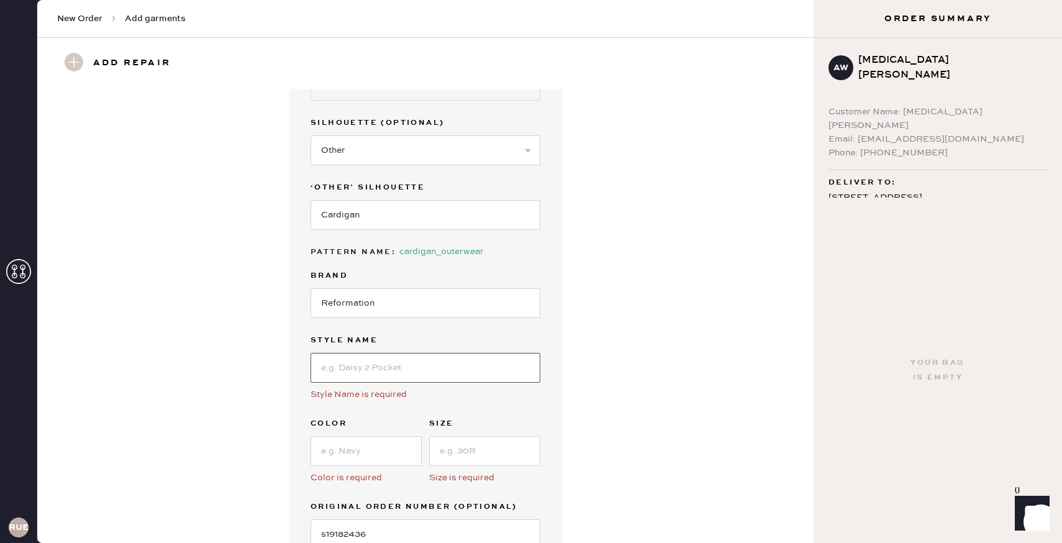
scroll to position [120, 0]
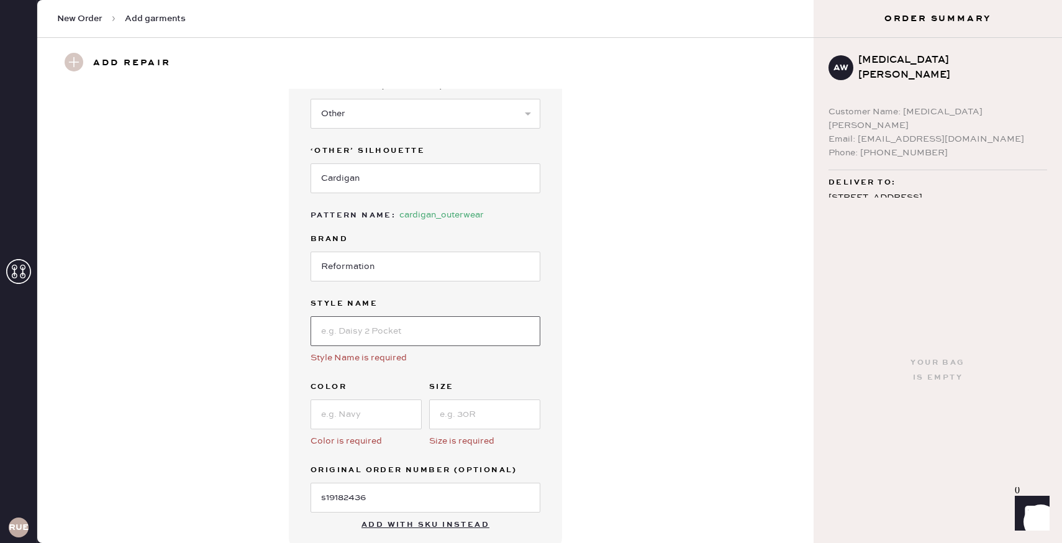
click at [504, 339] on input at bounding box center [426, 331] width 230 height 30
type input "[PERSON_NAME] cardigan"
click at [371, 408] on input at bounding box center [366, 414] width 111 height 30
type input "black"
type input "small"
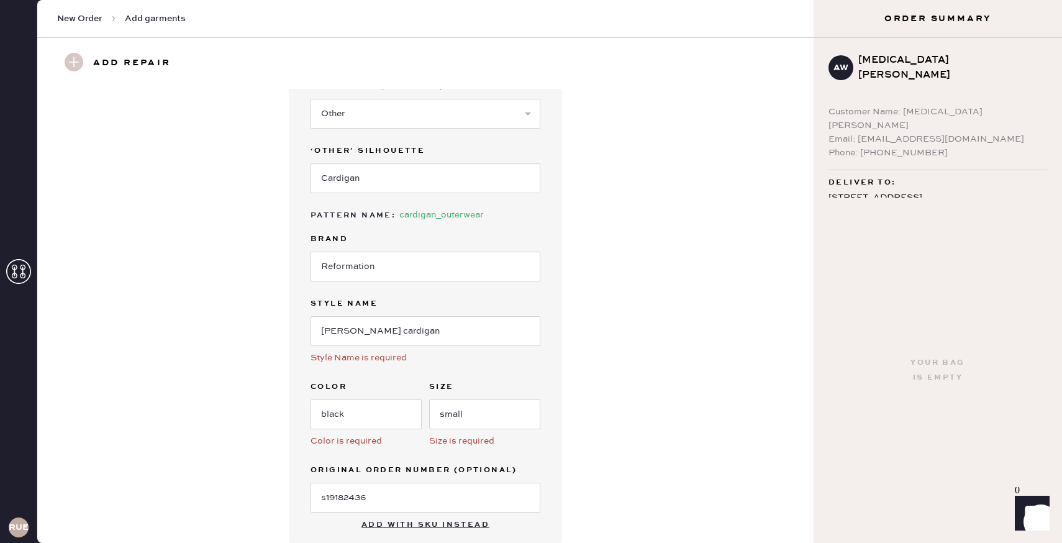
click at [538, 458] on div "Garment Type Select Basic Skirt Jeans Leggings Pants Shorts Basic Sleeved Dress…" at bounding box center [426, 263] width 230 height 498
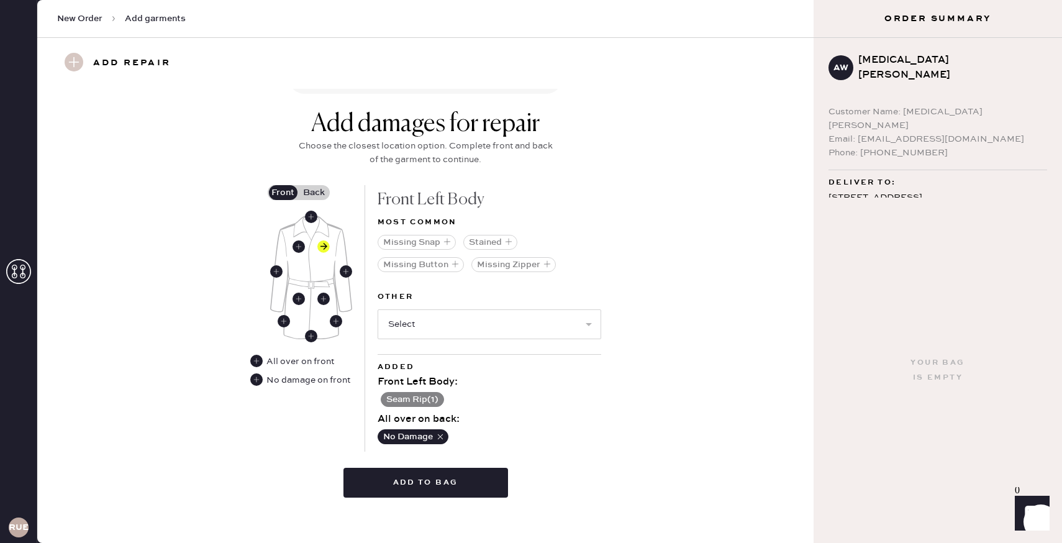
scroll to position [588, 0]
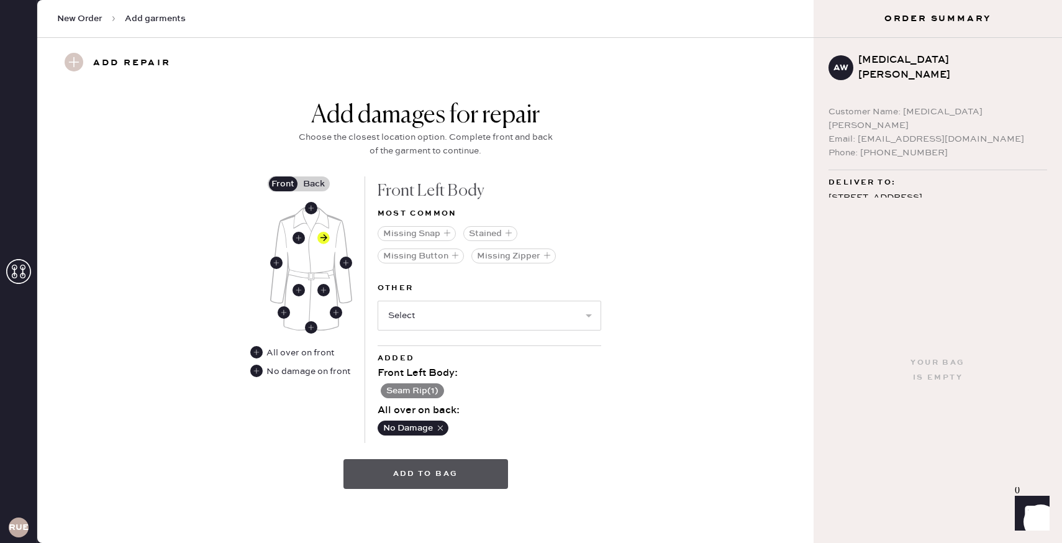
click at [468, 476] on button "Add to bag" at bounding box center [426, 474] width 165 height 30
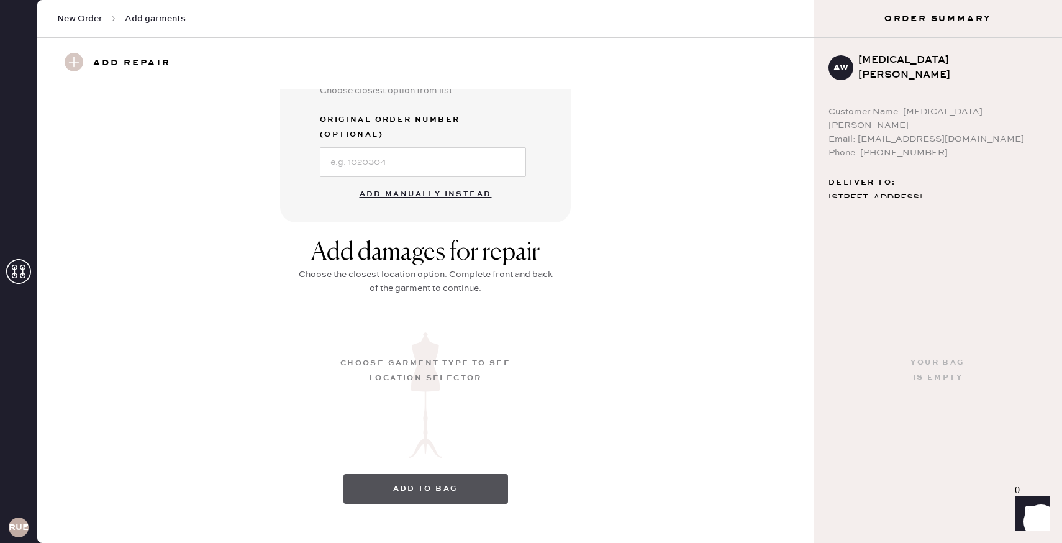
scroll to position [68, 0]
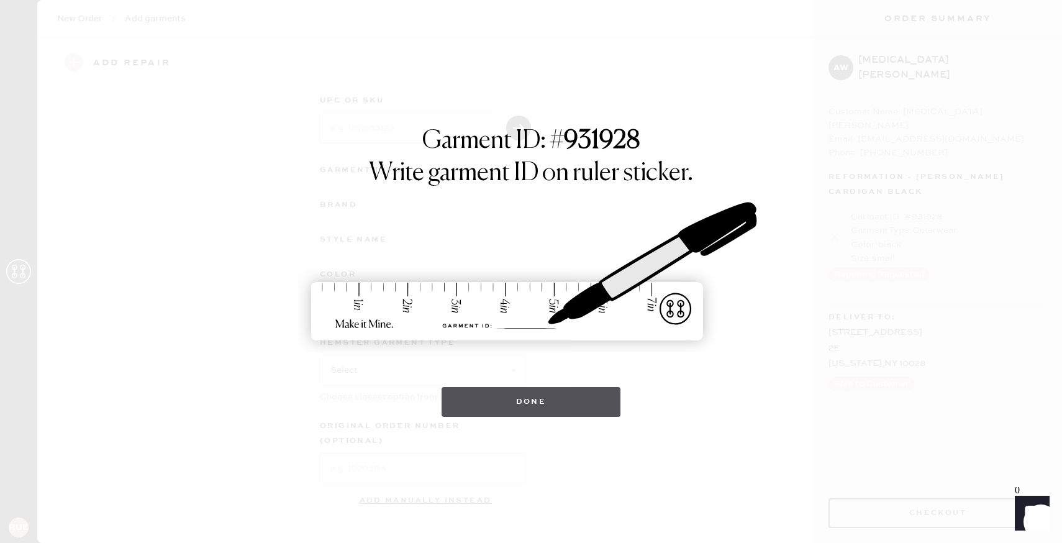
click at [560, 403] on button "Done" at bounding box center [532, 402] width 180 height 30
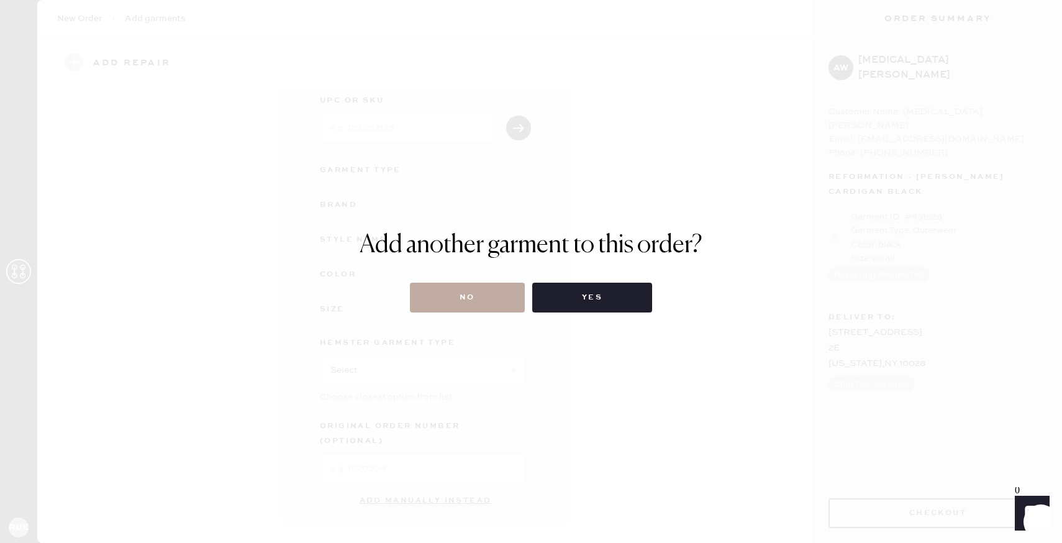
click at [449, 306] on button "No" at bounding box center [467, 298] width 115 height 30
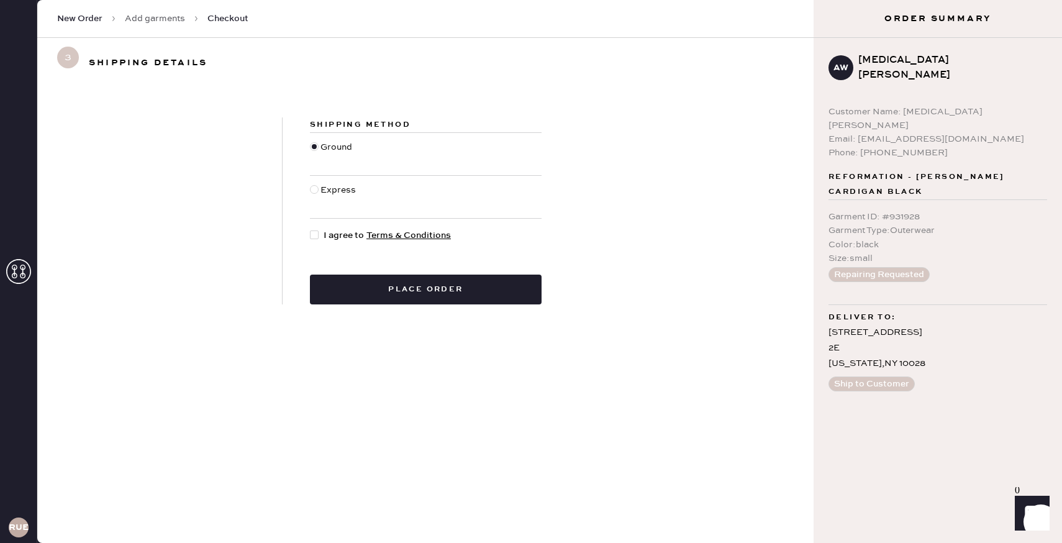
click at [322, 232] on div at bounding box center [317, 236] width 14 height 14
click at [311, 229] on input "I agree to Terms & Conditions" at bounding box center [310, 229] width 1 height 1
checkbox input "true"
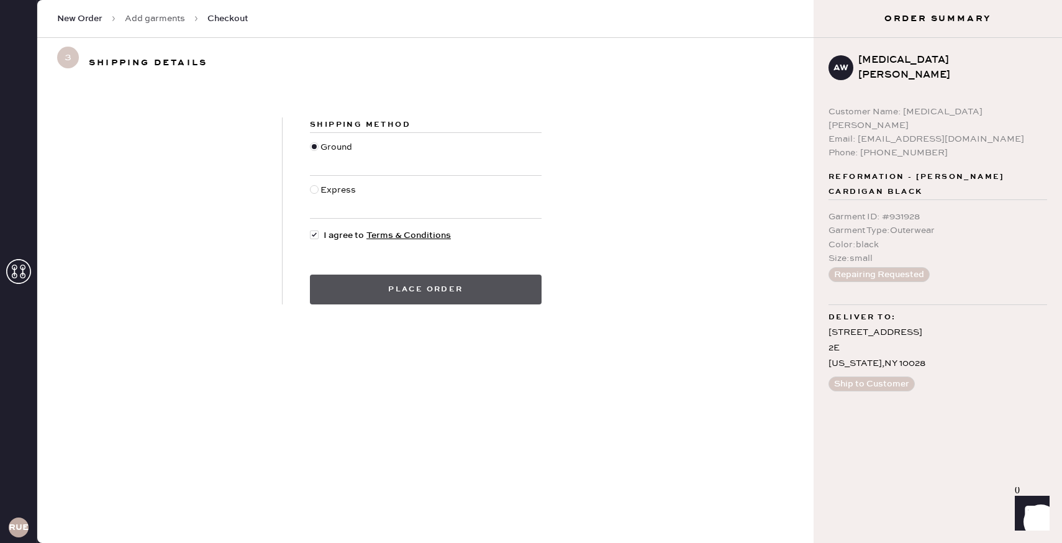
click at [373, 285] on button "Place order" at bounding box center [426, 290] width 232 height 30
